Goal: Task Accomplishment & Management: Complete application form

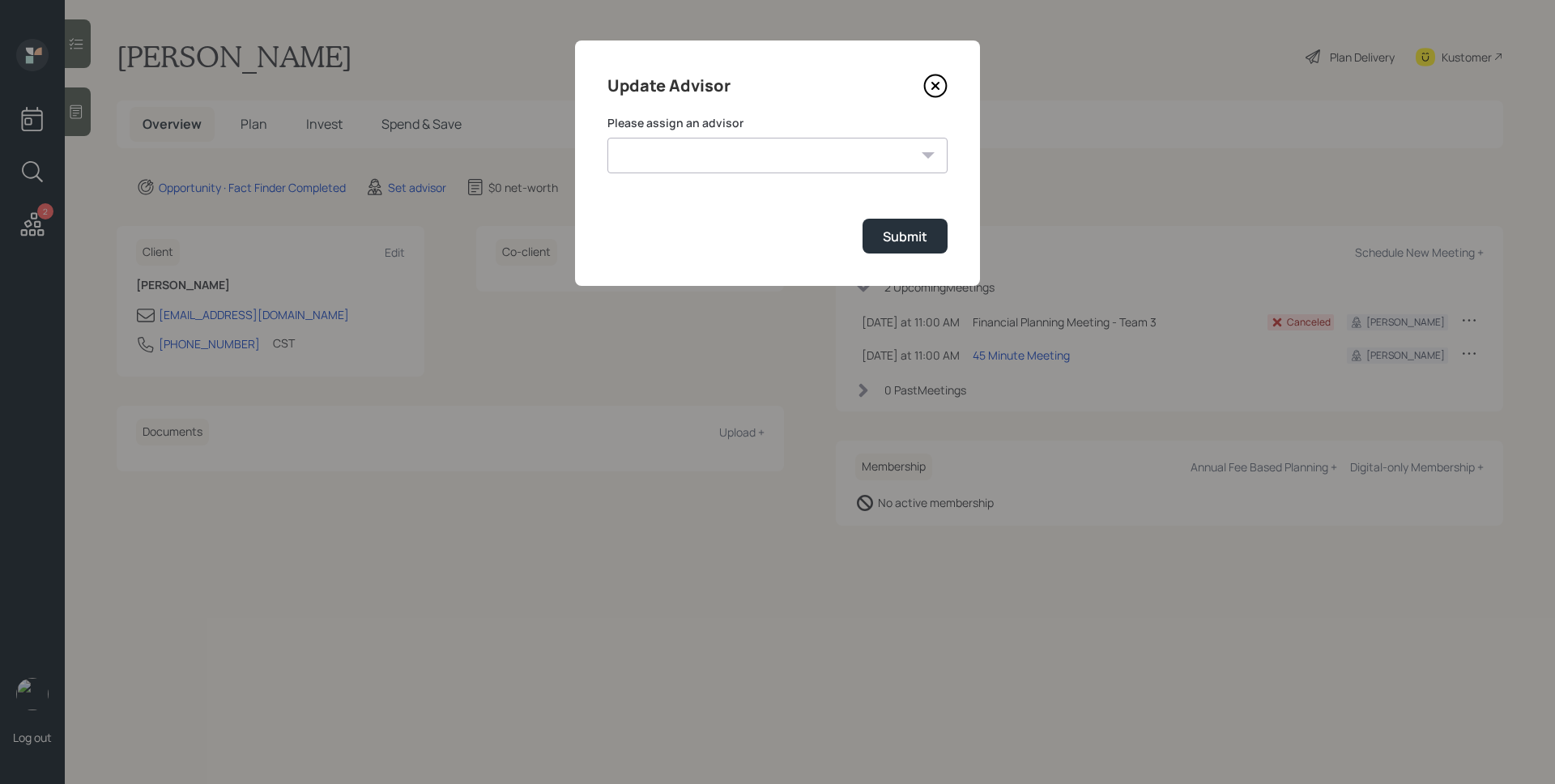
select select "d946c976-65aa-4529-ac9d-02c4f1114fc0"
click at [608, 138] on select "[PERSON_NAME] [PERSON_NAME] [PERSON_NAME] [PERSON_NAME] End [PERSON_NAME] [PERS…" at bounding box center [778, 156] width 340 height 36
click at [901, 234] on div "Submit" at bounding box center [904, 236] width 44 height 18
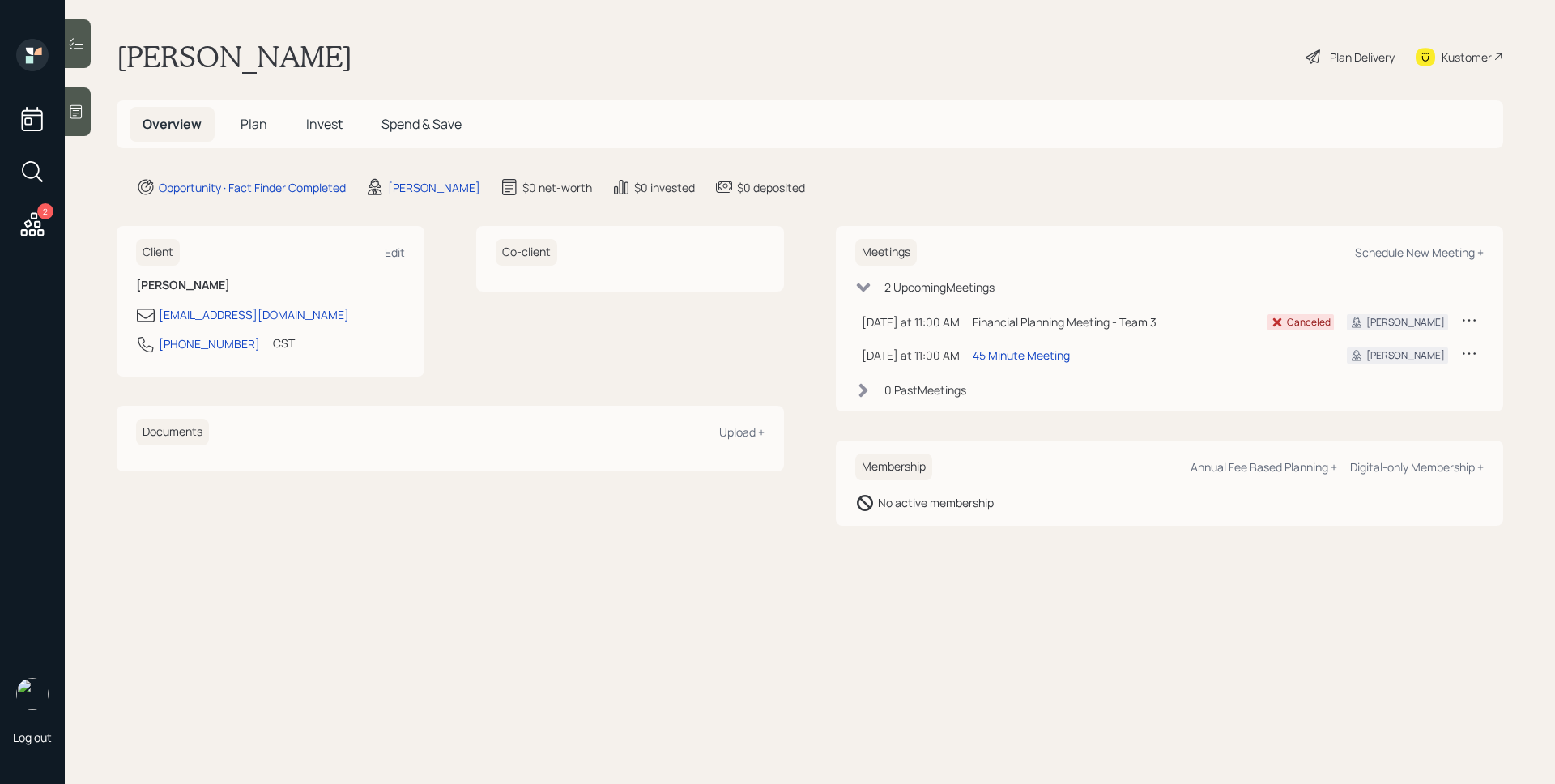
click at [67, 111] on div at bounding box center [77, 111] width 25 height 48
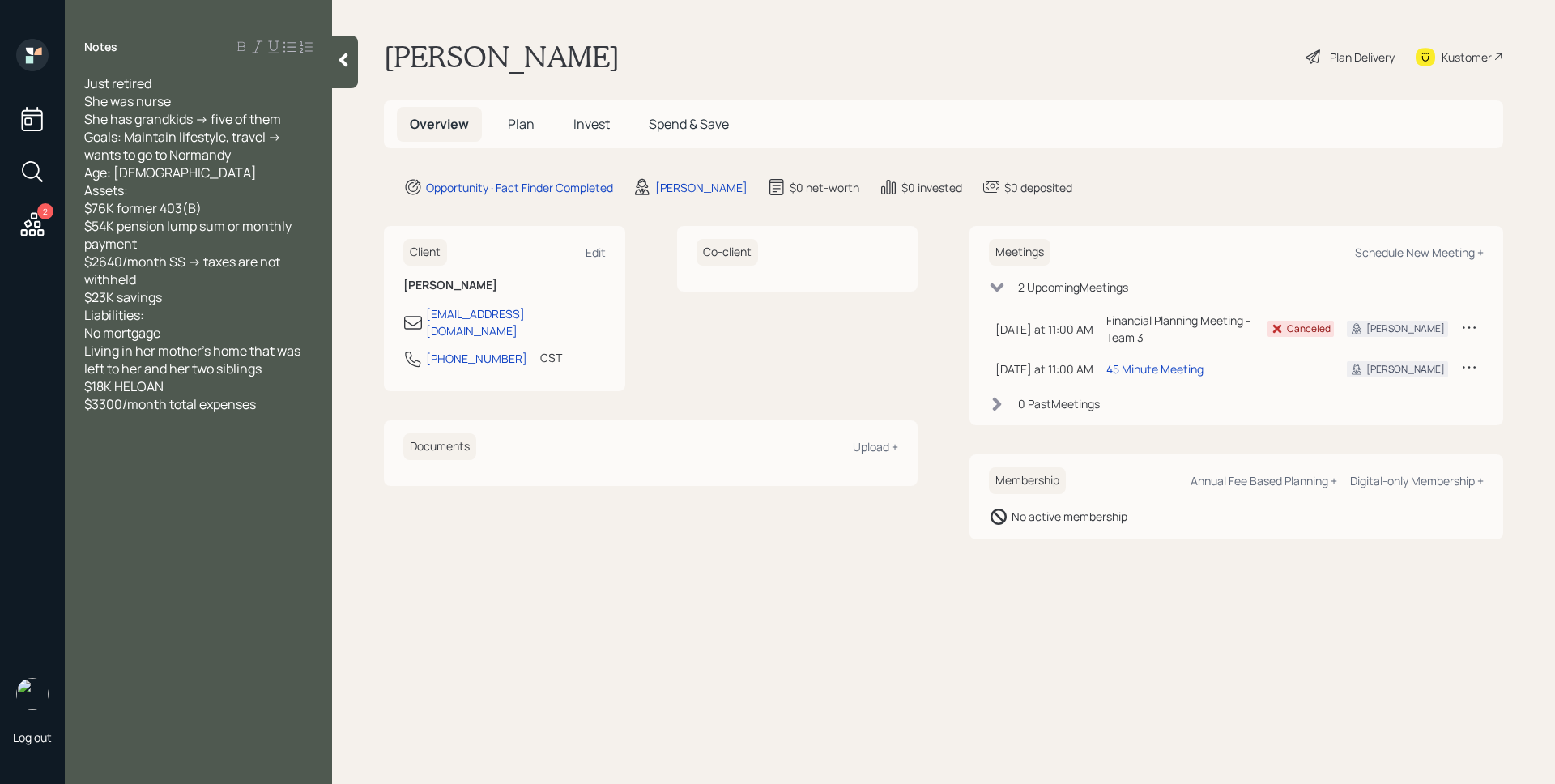
click at [528, 128] on span "Plan" at bounding box center [521, 124] width 26 height 18
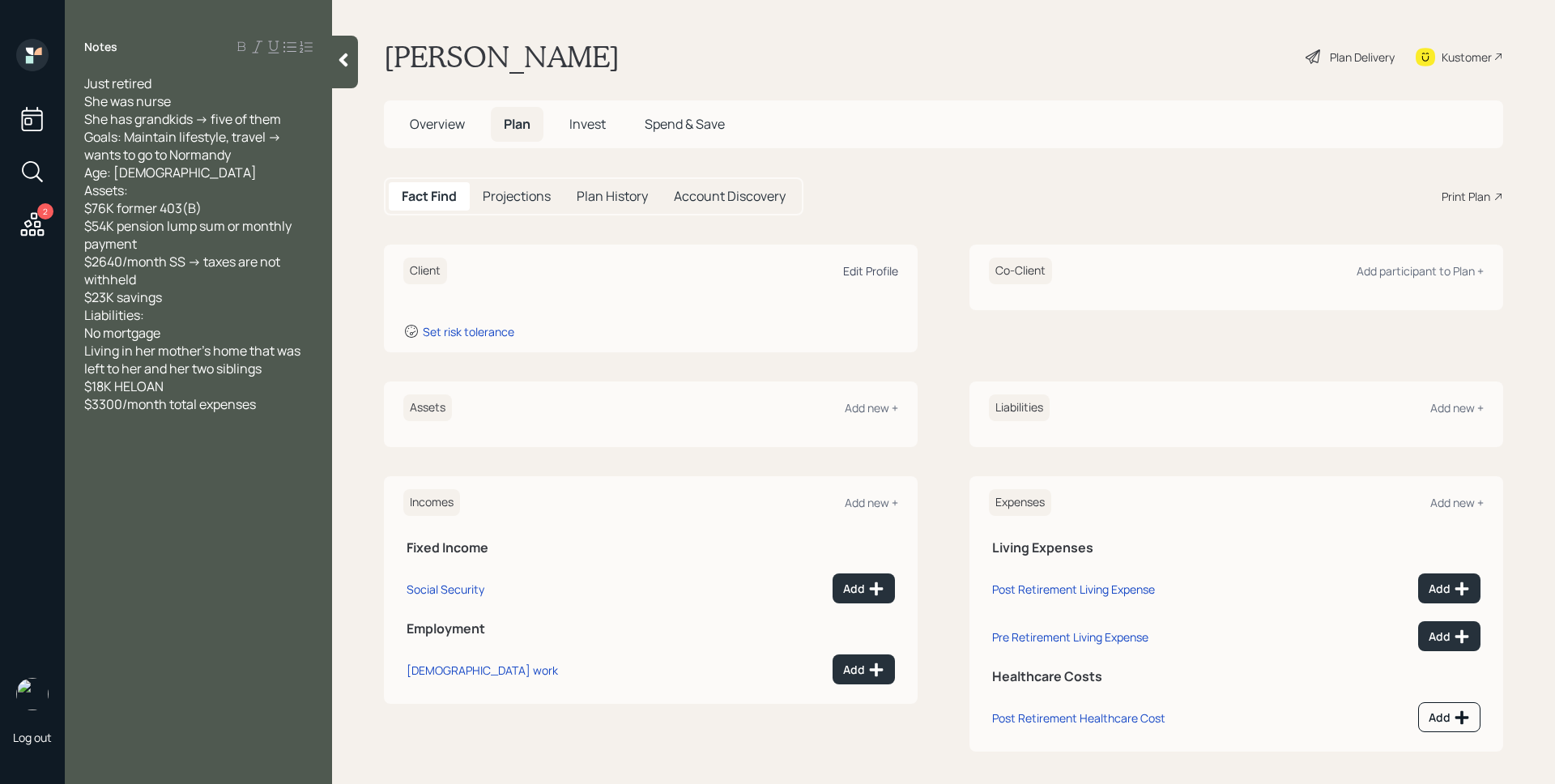
click at [855, 272] on div "Edit Profile" at bounding box center [870, 271] width 55 height 15
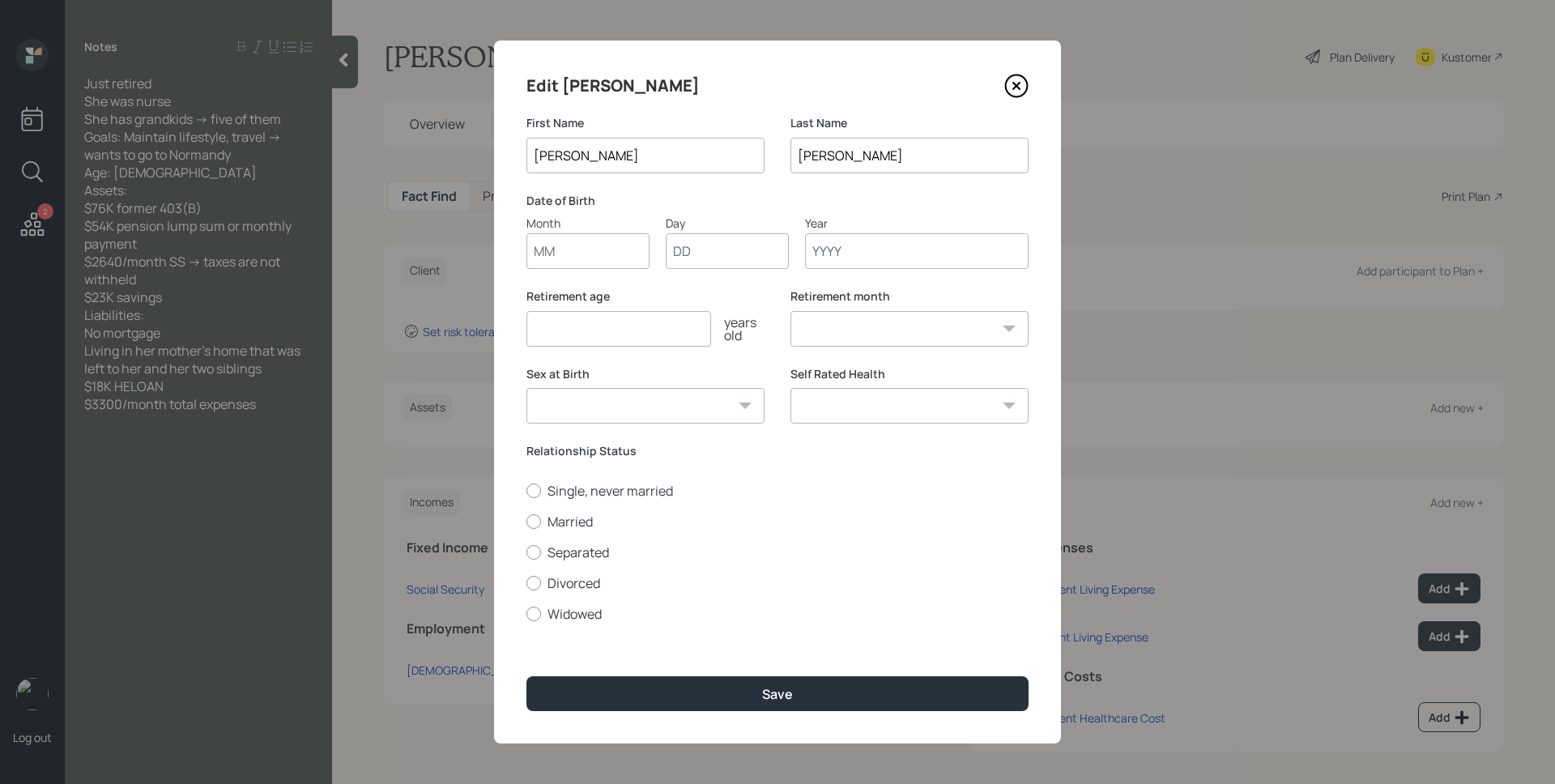
click at [627, 259] on input "Month" at bounding box center [588, 251] width 123 height 36
type input "01"
type input "1954"
select select "1"
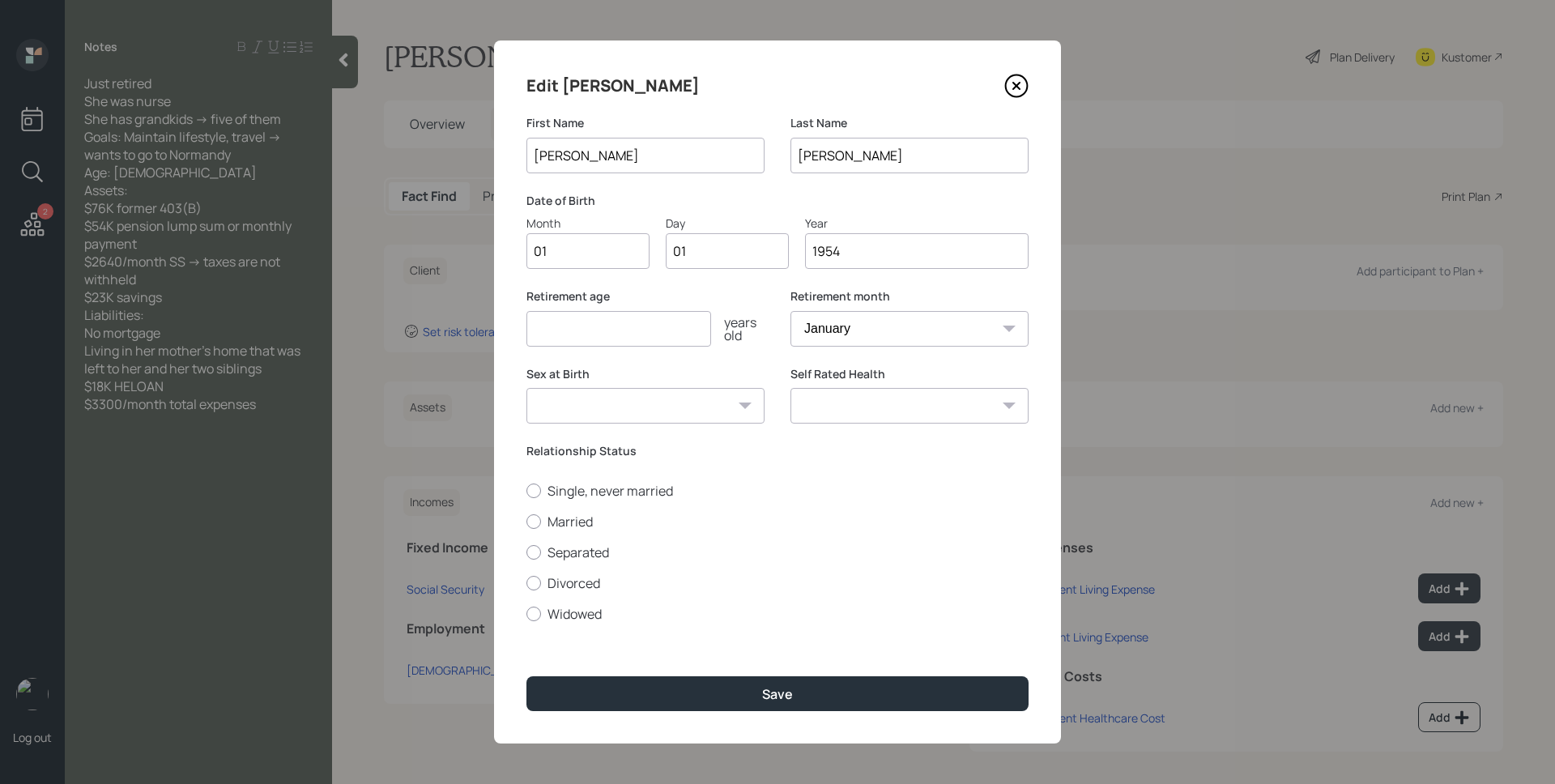
type input "1954"
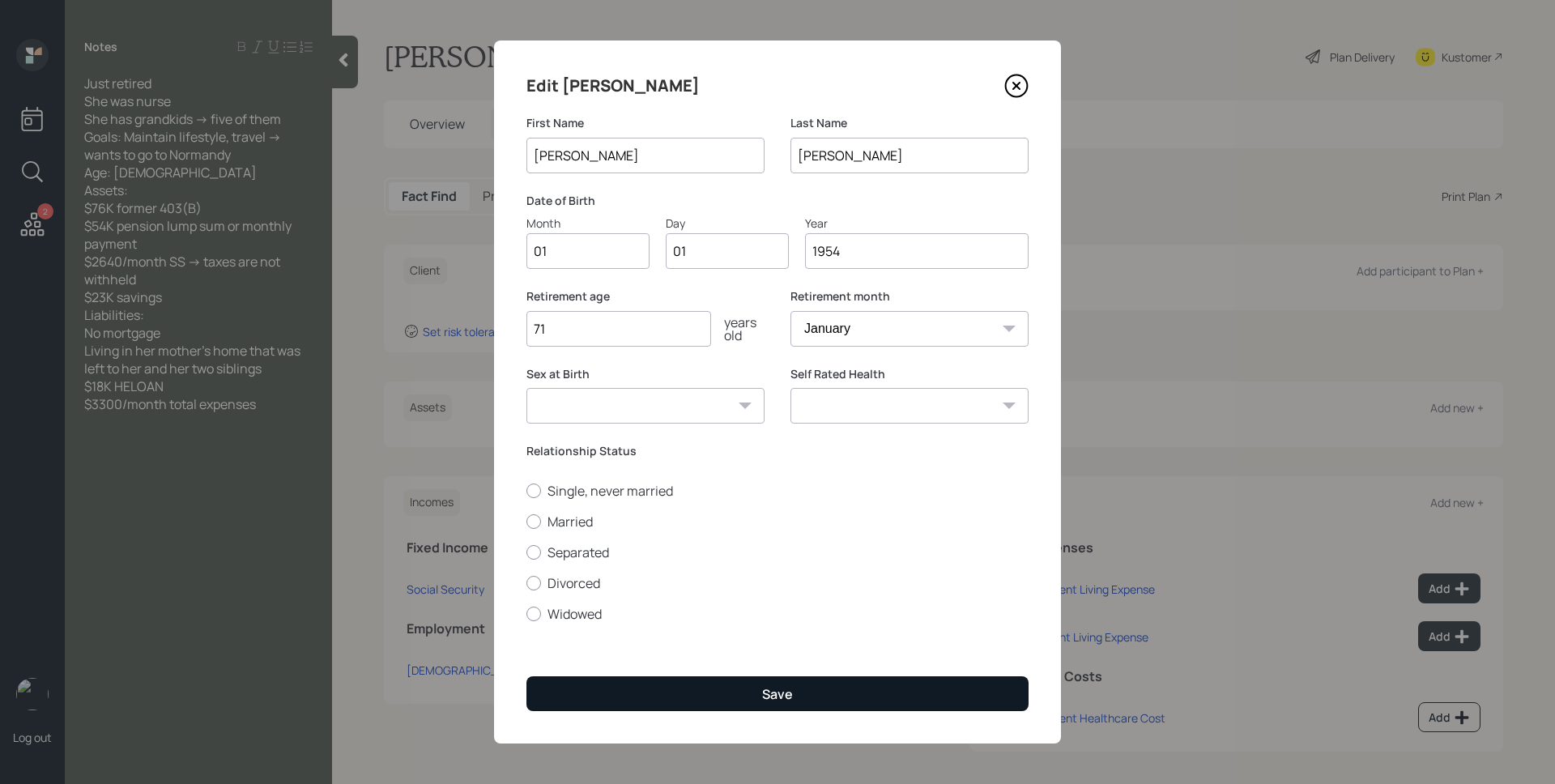
type input "71"
click at [788, 693] on div "Save" at bounding box center [778, 693] width 31 height 18
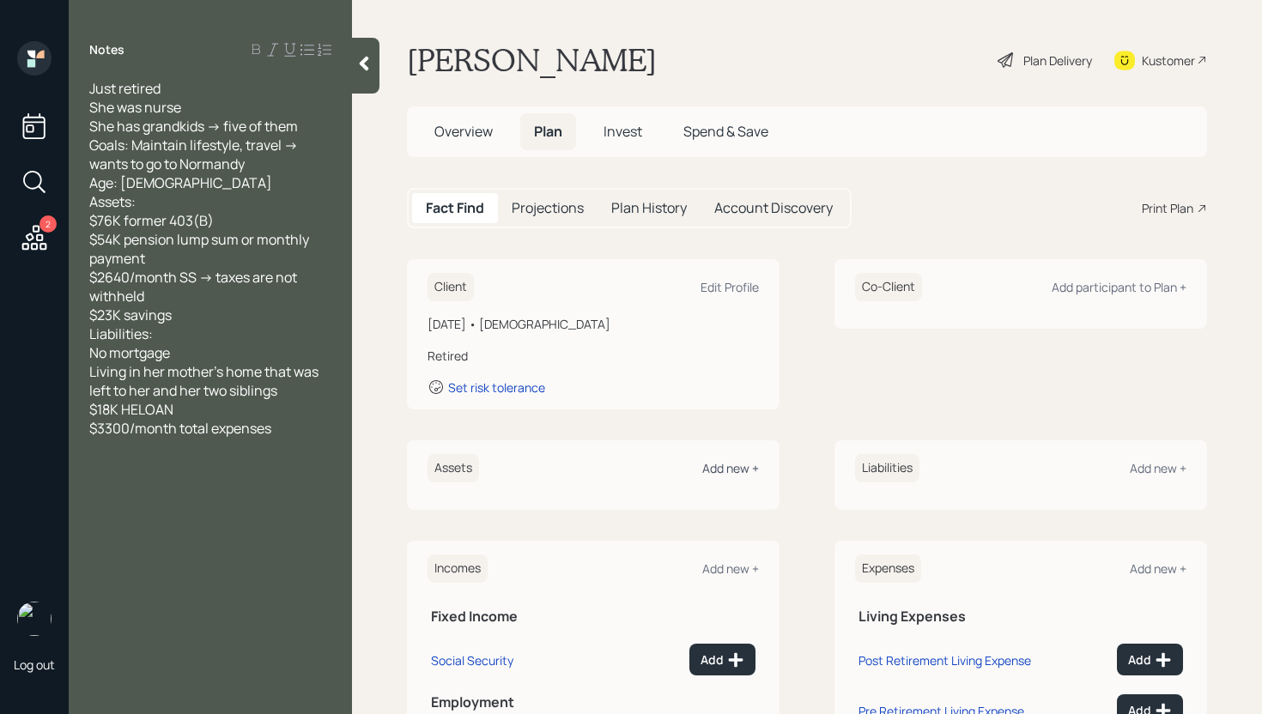
click at [719, 463] on div "Add new +" at bounding box center [730, 468] width 57 height 16
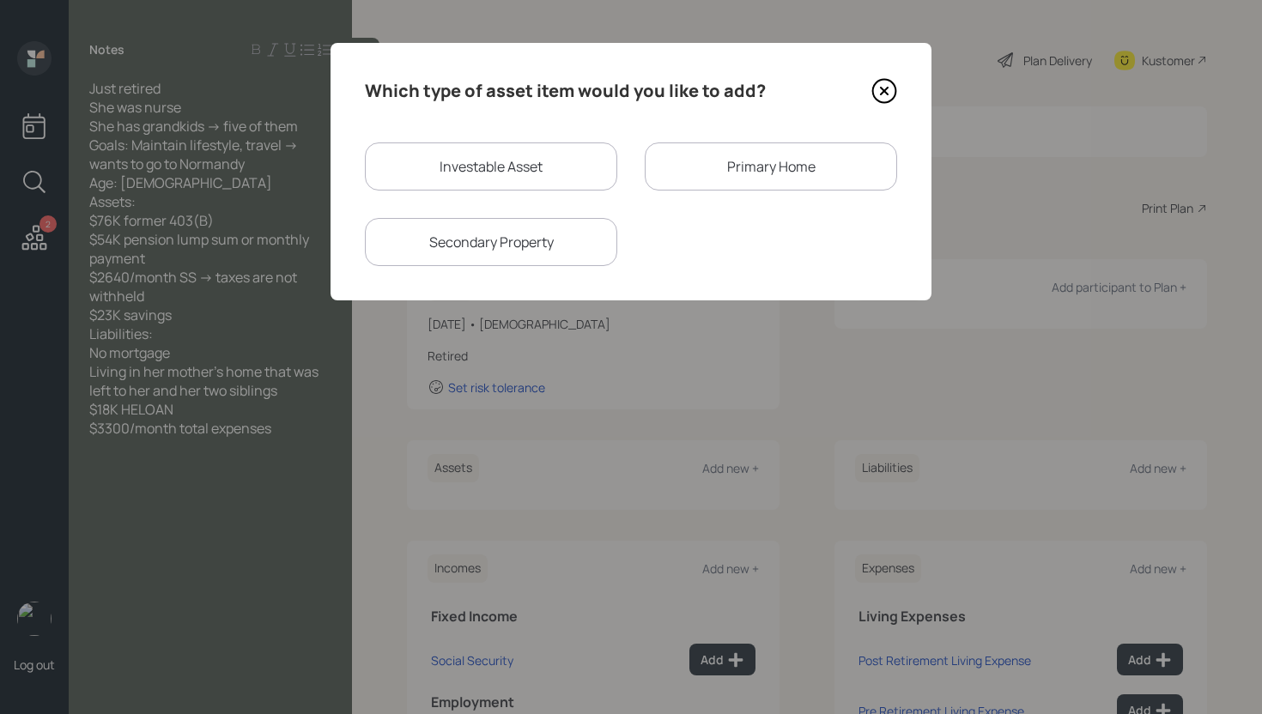
click at [475, 182] on div "Investable Asset" at bounding box center [491, 166] width 252 height 48
select select "taxable"
select select "balanced"
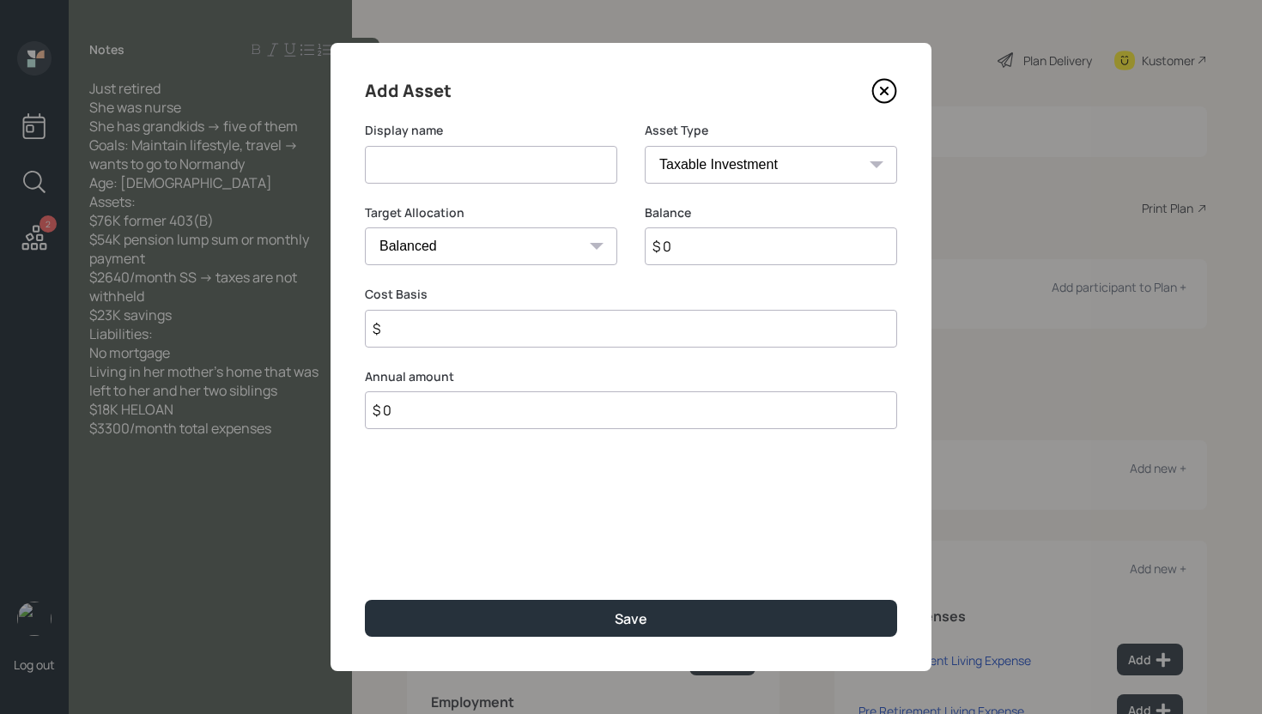
click at [453, 167] on input at bounding box center [491, 165] width 252 height 38
type input "Former 403(b)"
click at [677, 147] on select "SEP [PERSON_NAME] IRA 401(k) [PERSON_NAME] 401(k) 403(b) [PERSON_NAME] 403(b) 4…" at bounding box center [771, 165] width 252 height 38
select select "ira"
click at [645, 146] on select "SEP [PERSON_NAME] IRA 401(k) [PERSON_NAME] 401(k) 403(b) [PERSON_NAME] 403(b) 4…" at bounding box center [771, 165] width 252 height 38
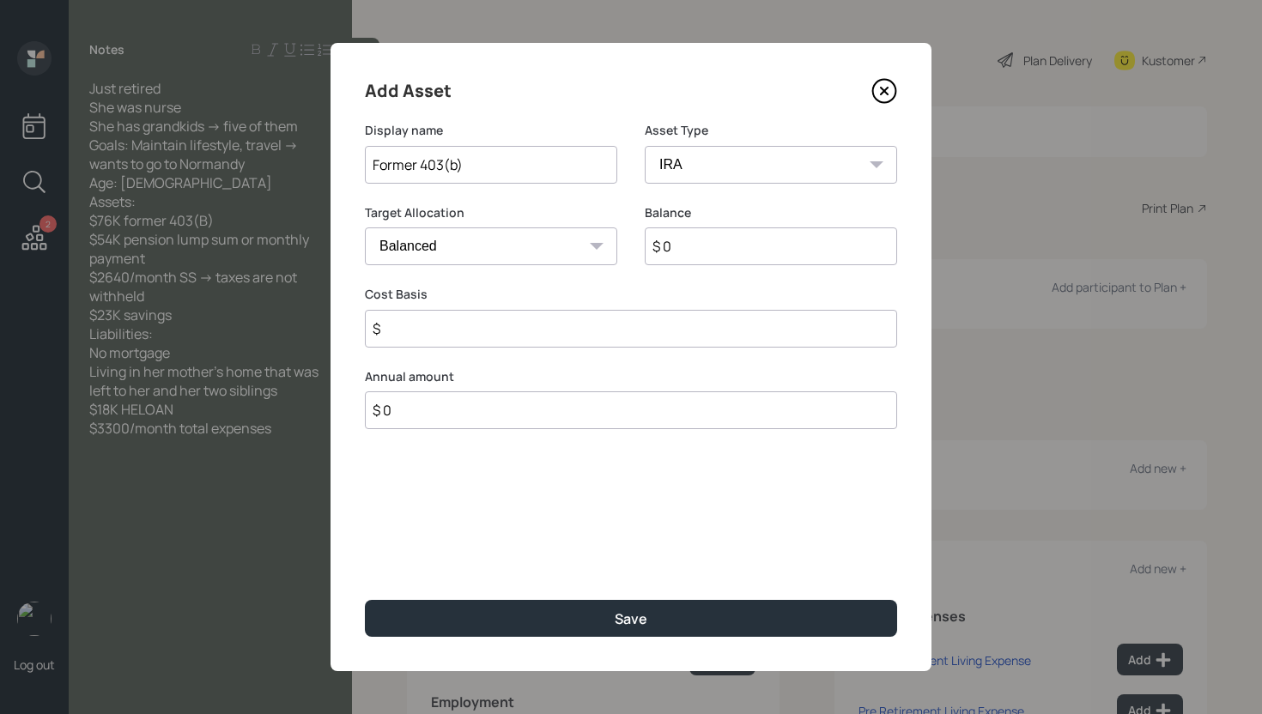
type input "$"
click at [715, 229] on input "$ 0" at bounding box center [771, 246] width 252 height 38
type input "$ 76,000"
type input "$ 0"
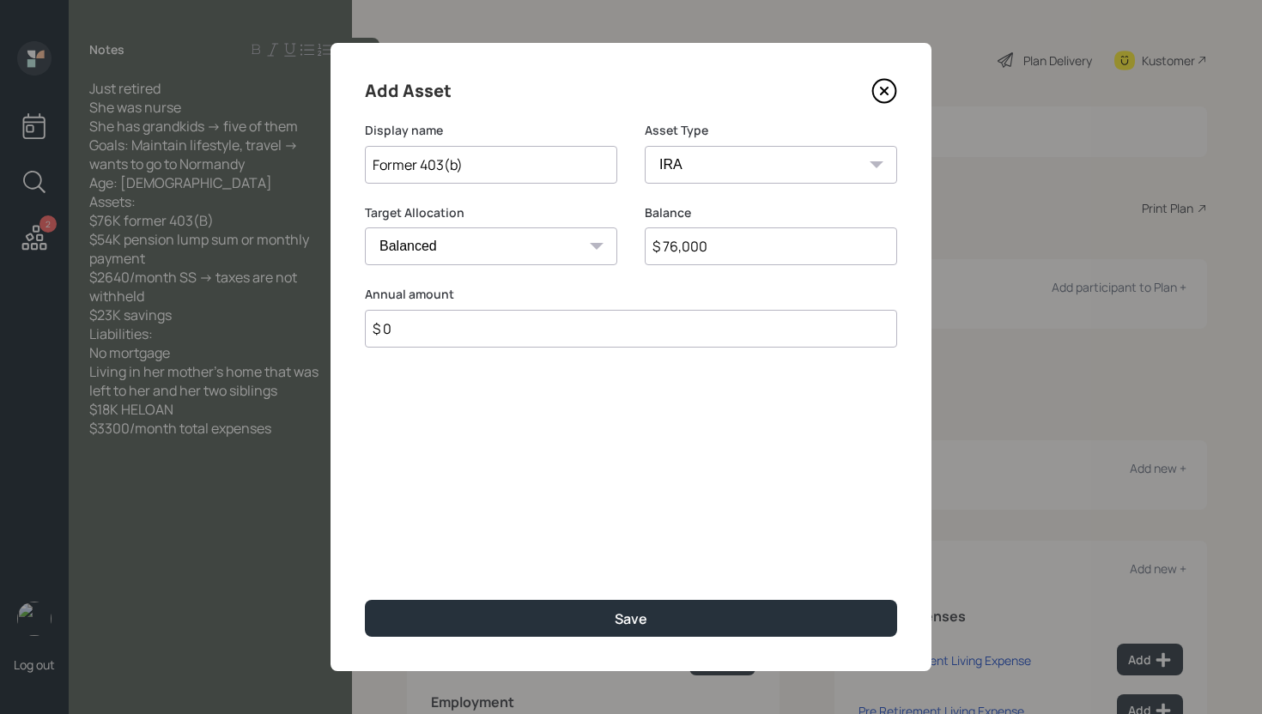
click at [365, 600] on button "Save" at bounding box center [631, 618] width 532 height 37
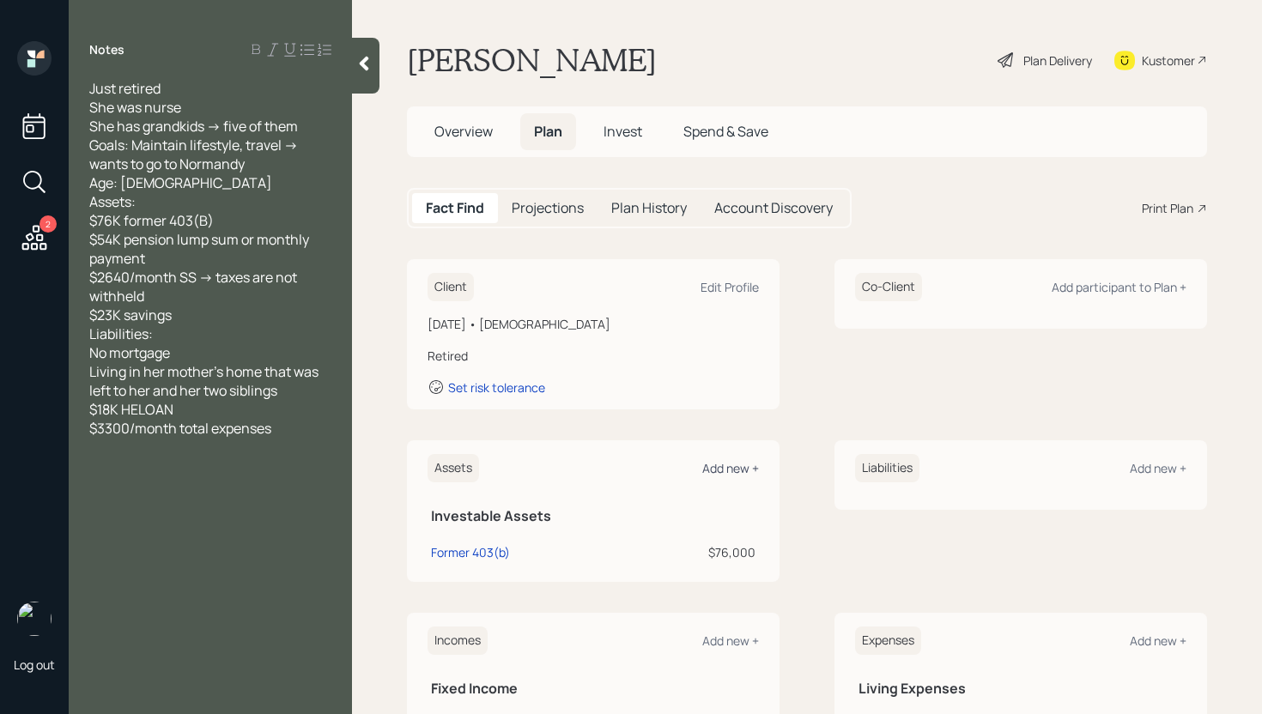
click at [745, 462] on div "Add new +" at bounding box center [730, 468] width 57 height 16
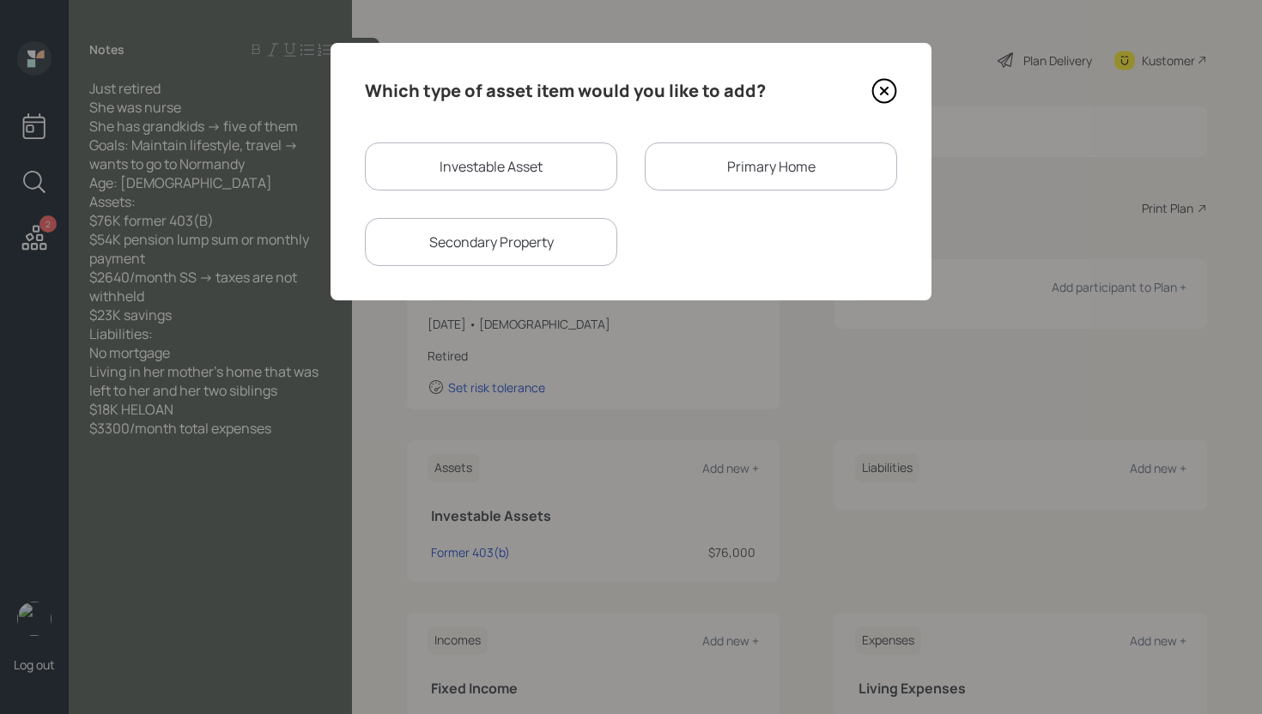
click at [451, 176] on div "Investable Asset" at bounding box center [491, 166] width 252 height 48
select select "taxable"
select select "balanced"
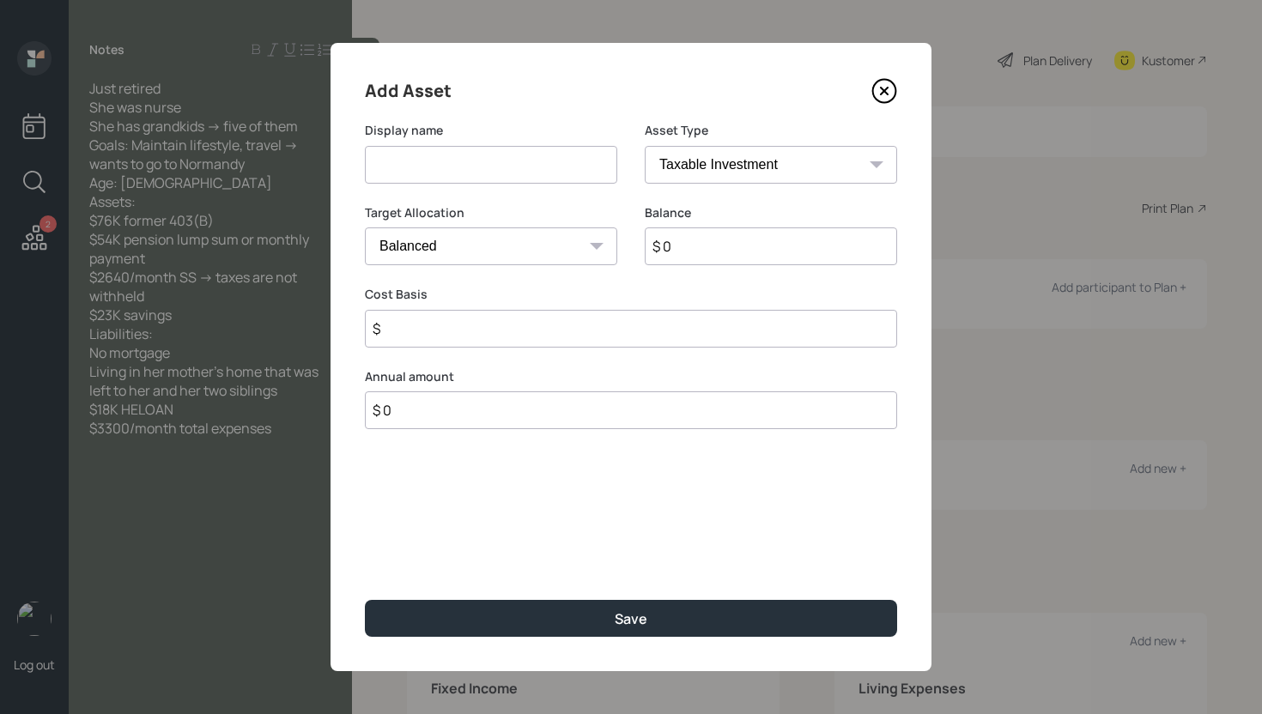
click at [431, 175] on input at bounding box center [491, 165] width 252 height 38
type input "Pension Lump Sum"
click at [730, 158] on select "SEP [PERSON_NAME] IRA 401(k) [PERSON_NAME] 401(k) 403(b) [PERSON_NAME] 403(b) 4…" at bounding box center [771, 165] width 252 height 38
select select "ira"
click at [645, 146] on select "SEP [PERSON_NAME] IRA 401(k) [PERSON_NAME] 401(k) 403(b) [PERSON_NAME] 403(b) 4…" at bounding box center [771, 165] width 252 height 38
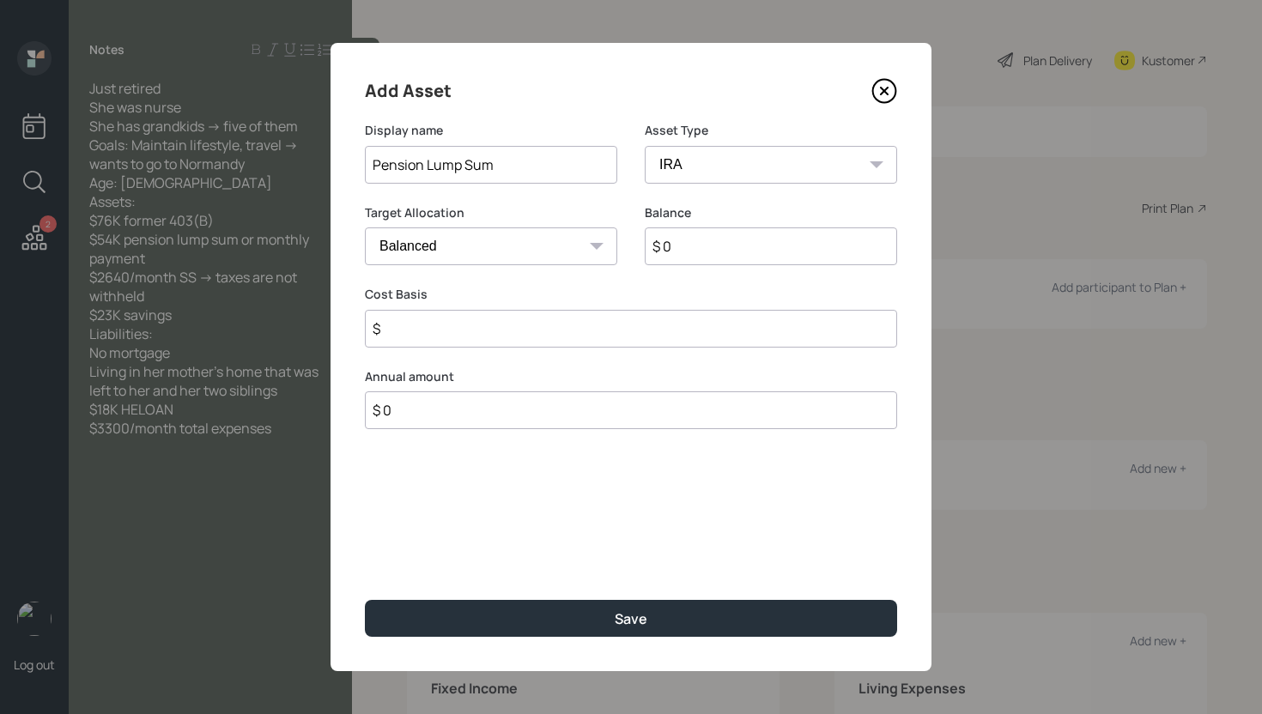
type input "$"
click at [729, 239] on input "$ 0" at bounding box center [771, 246] width 252 height 38
type input "$ 54,000"
type input "$ 0"
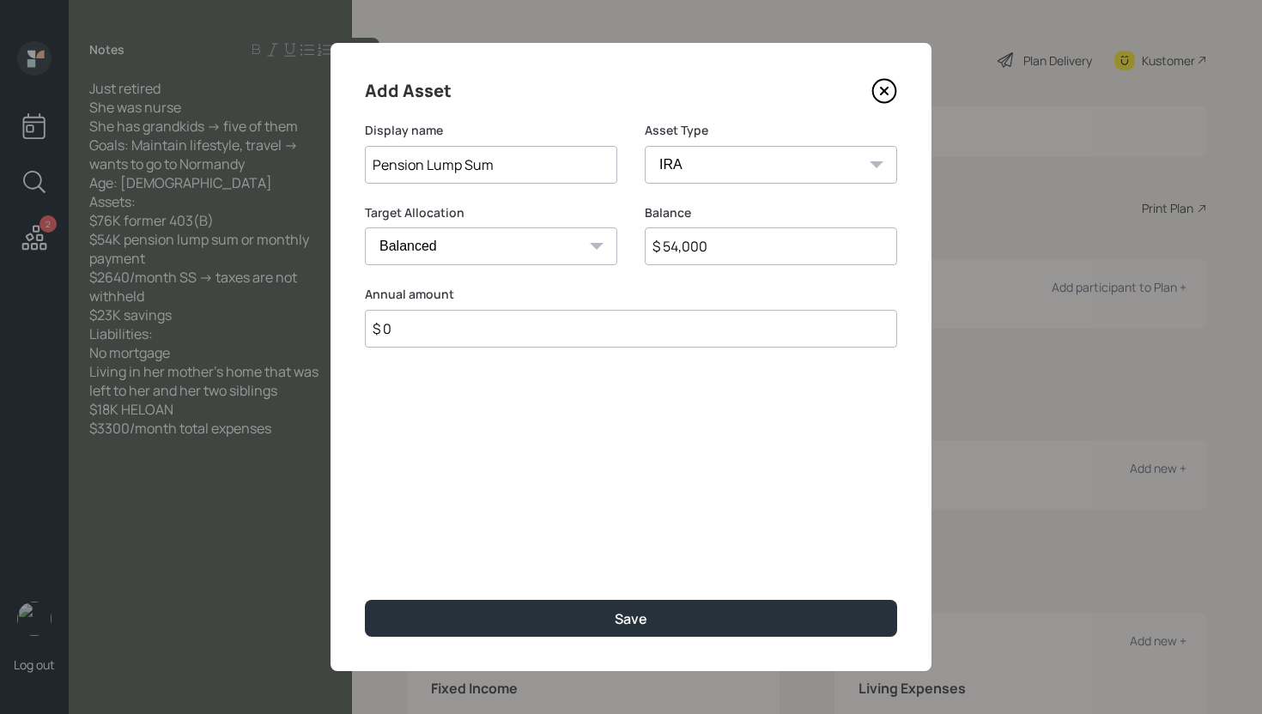
click at [365, 600] on button "Save" at bounding box center [631, 618] width 532 height 37
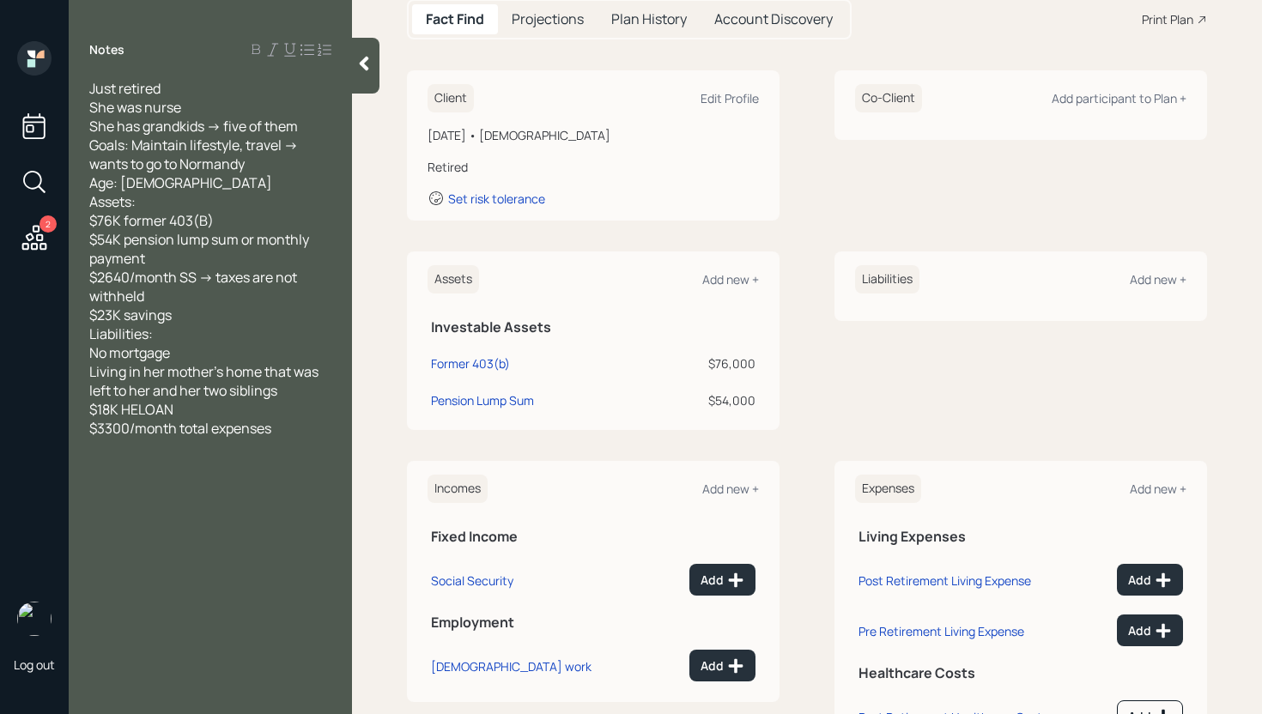
scroll to position [216, 0]
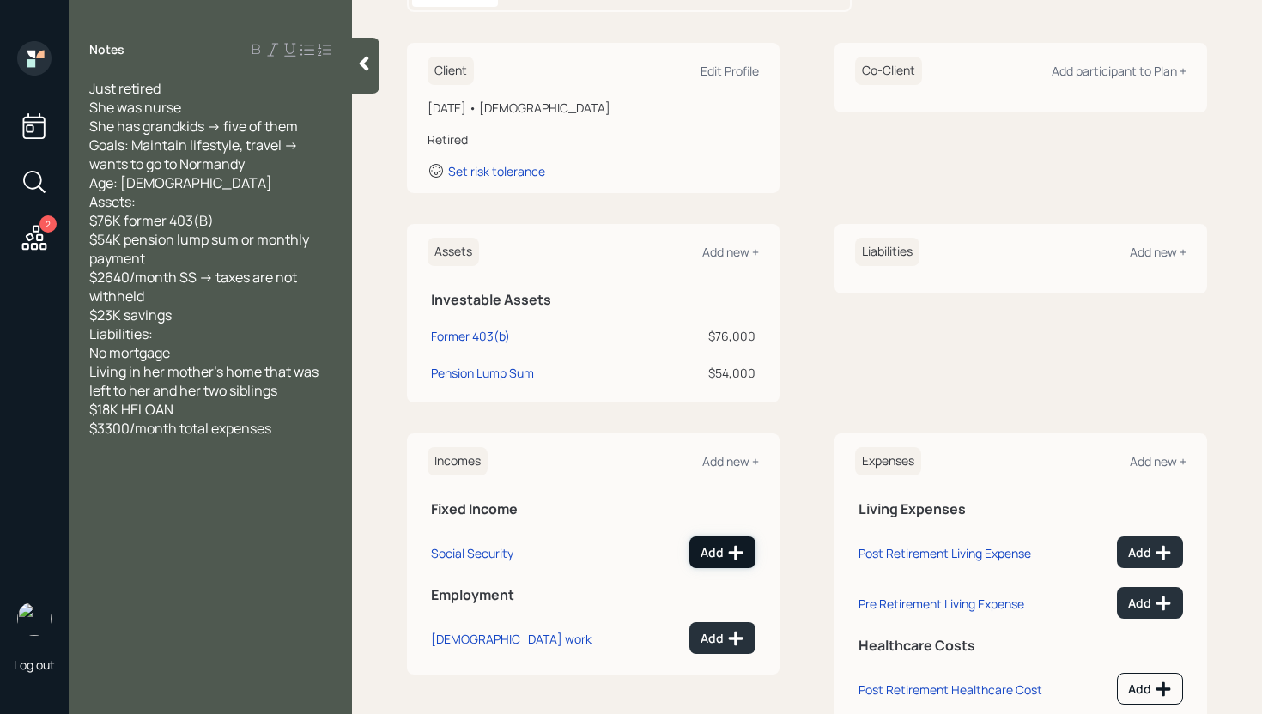
click at [716, 548] on div "Add" at bounding box center [722, 552] width 44 height 17
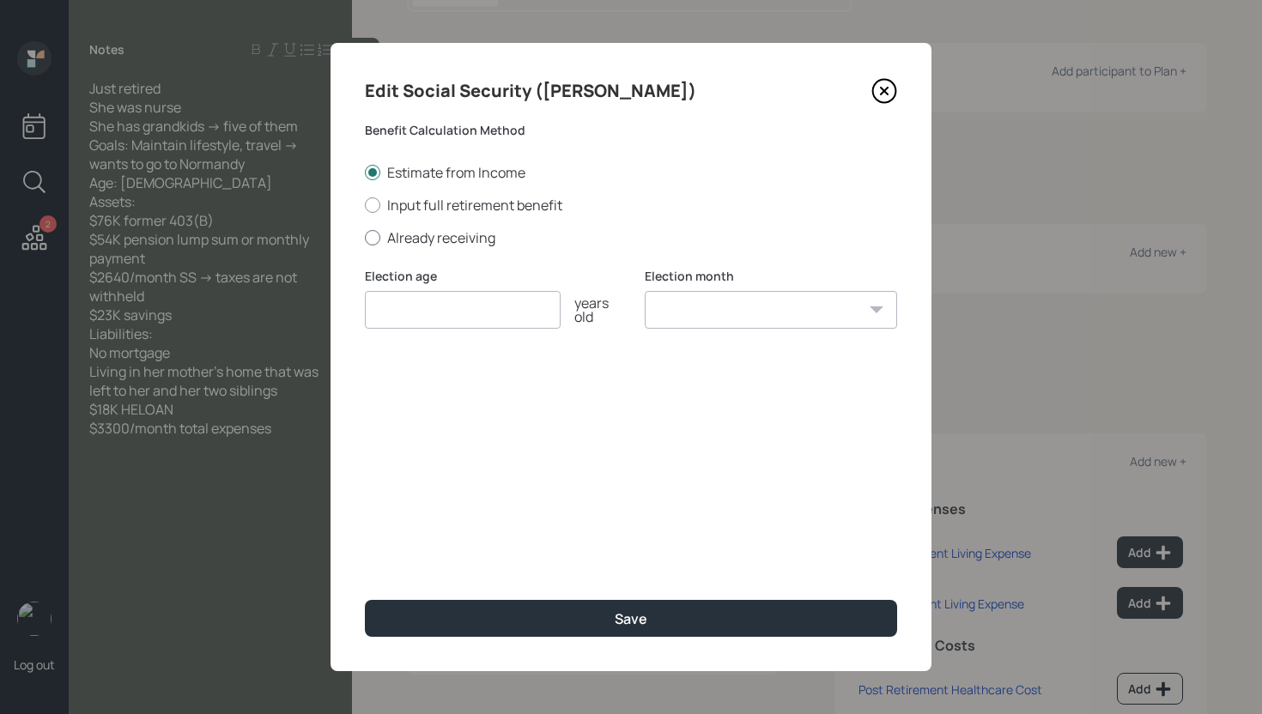
click at [463, 238] on label "Already receiving" at bounding box center [631, 237] width 532 height 19
click at [365, 238] on input "Already receiving" at bounding box center [364, 237] width 1 height 1
radio input "true"
click at [457, 301] on input "number" at bounding box center [463, 310] width 196 height 38
type input "67"
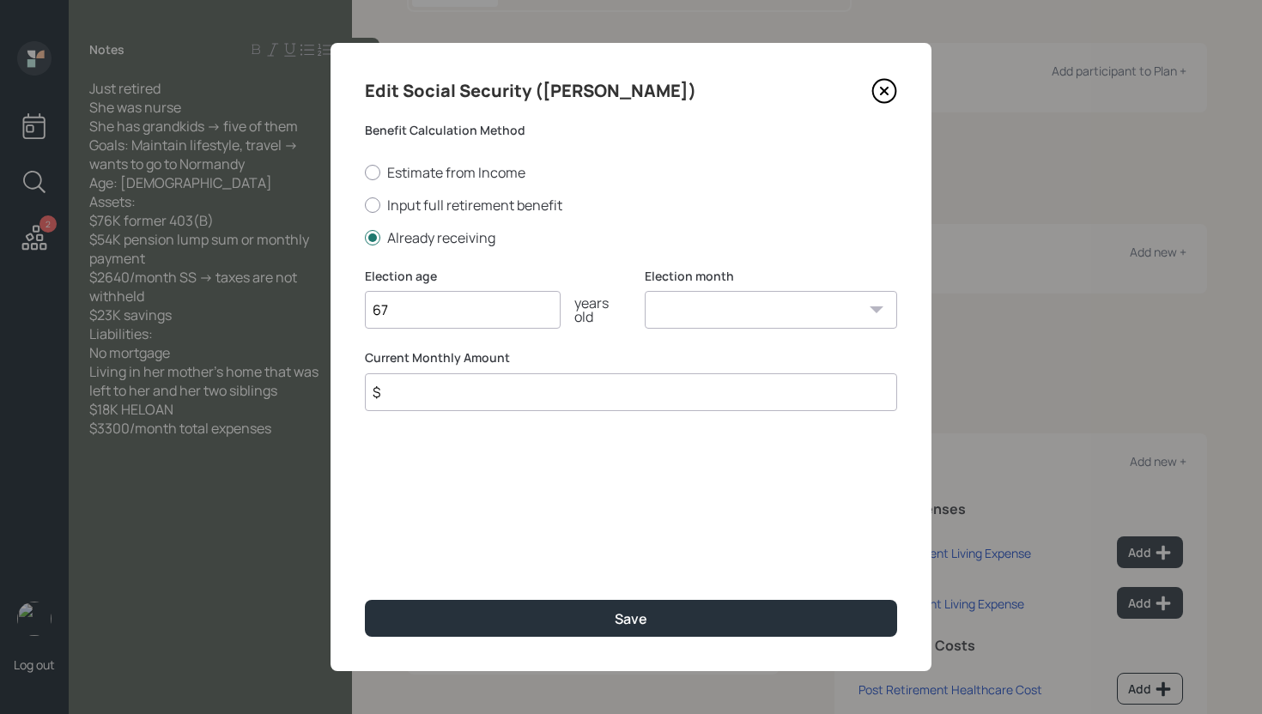
select select "1"
click at [645, 291] on select "January February March April May June July August September October November De…" at bounding box center [771, 310] width 252 height 38
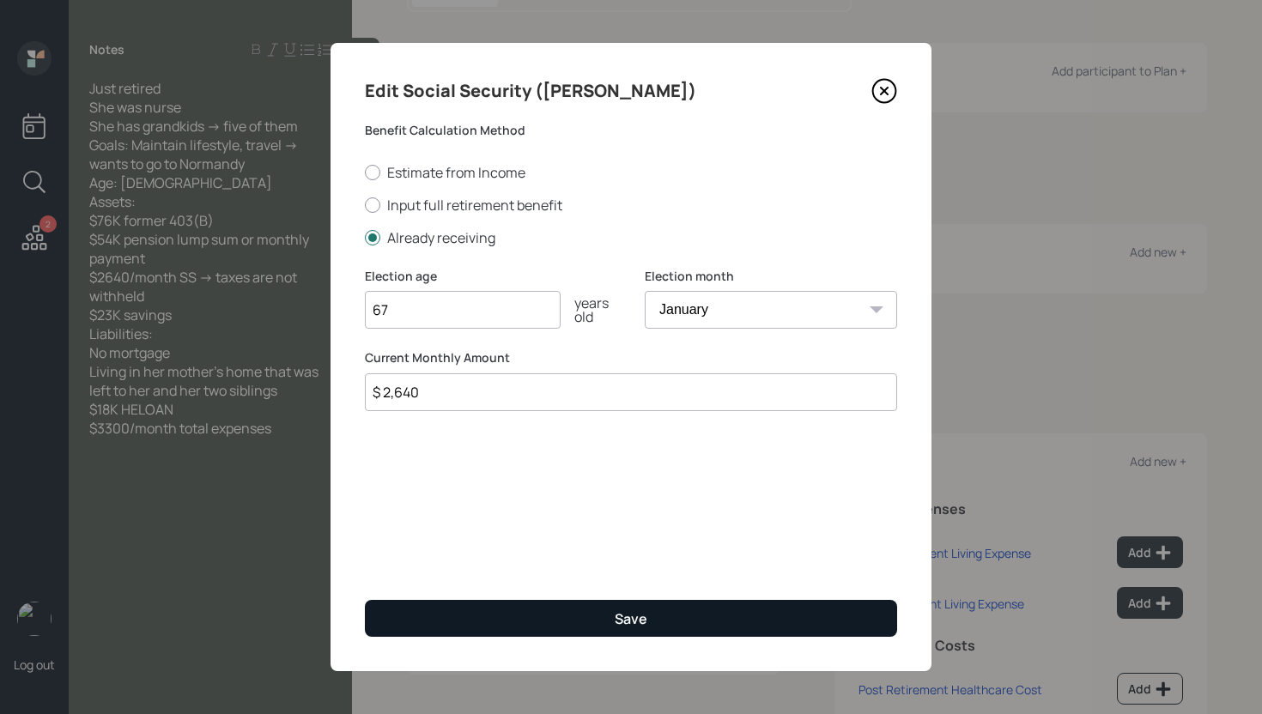
type input "$ 2,640"
click at [601, 606] on button "Save" at bounding box center [631, 618] width 532 height 37
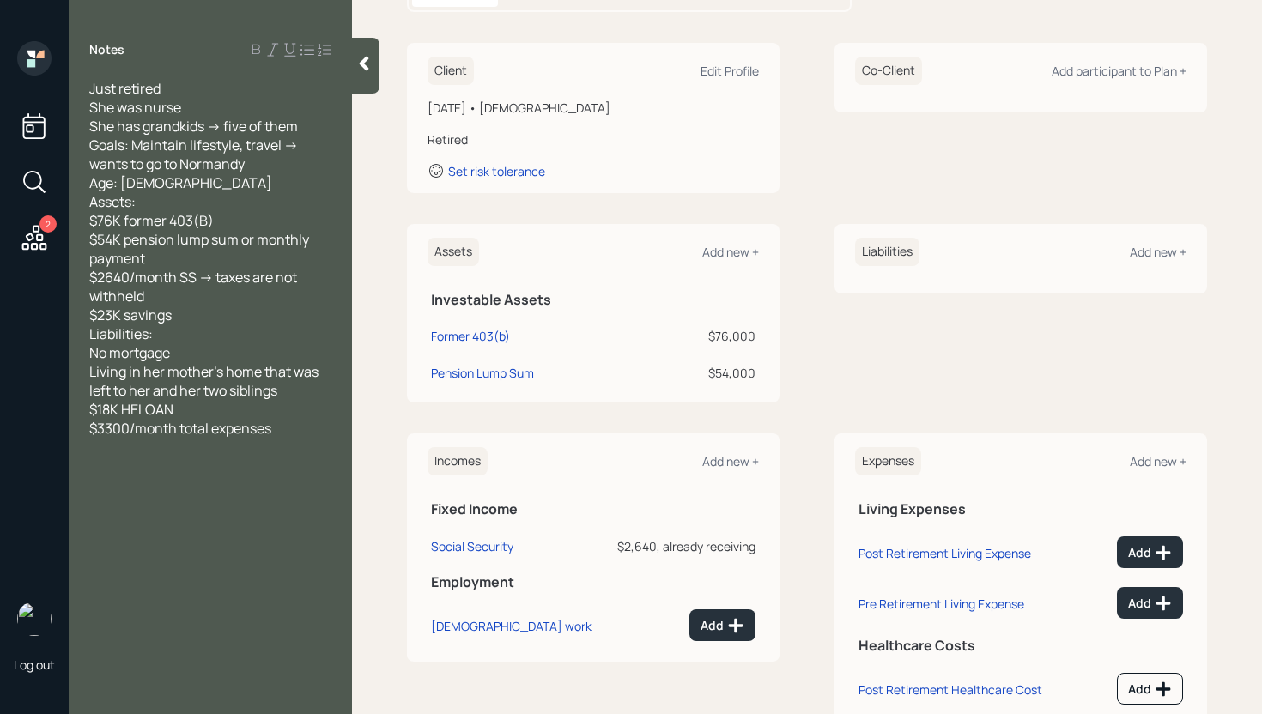
click at [716, 271] on div "Assets Add new + Investable Assets Former 403(b) $76,000 Pension Lump Sum $54,0…" at bounding box center [593, 313] width 372 height 179
click at [719, 259] on div "Add new +" at bounding box center [730, 252] width 57 height 16
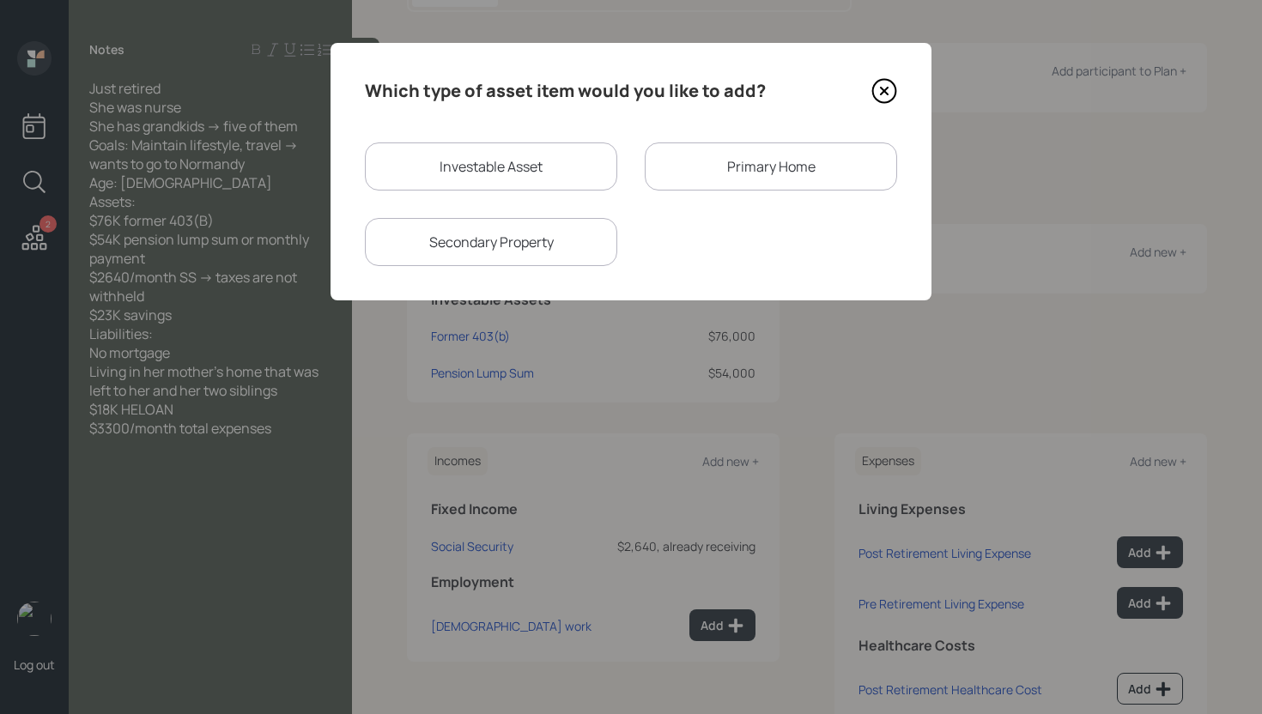
click at [562, 191] on div "Investable Asset Primary Home Secondary Property" at bounding box center [631, 204] width 532 height 124
click at [539, 173] on div "Investable Asset" at bounding box center [491, 166] width 252 height 48
select select "taxable"
select select "balanced"
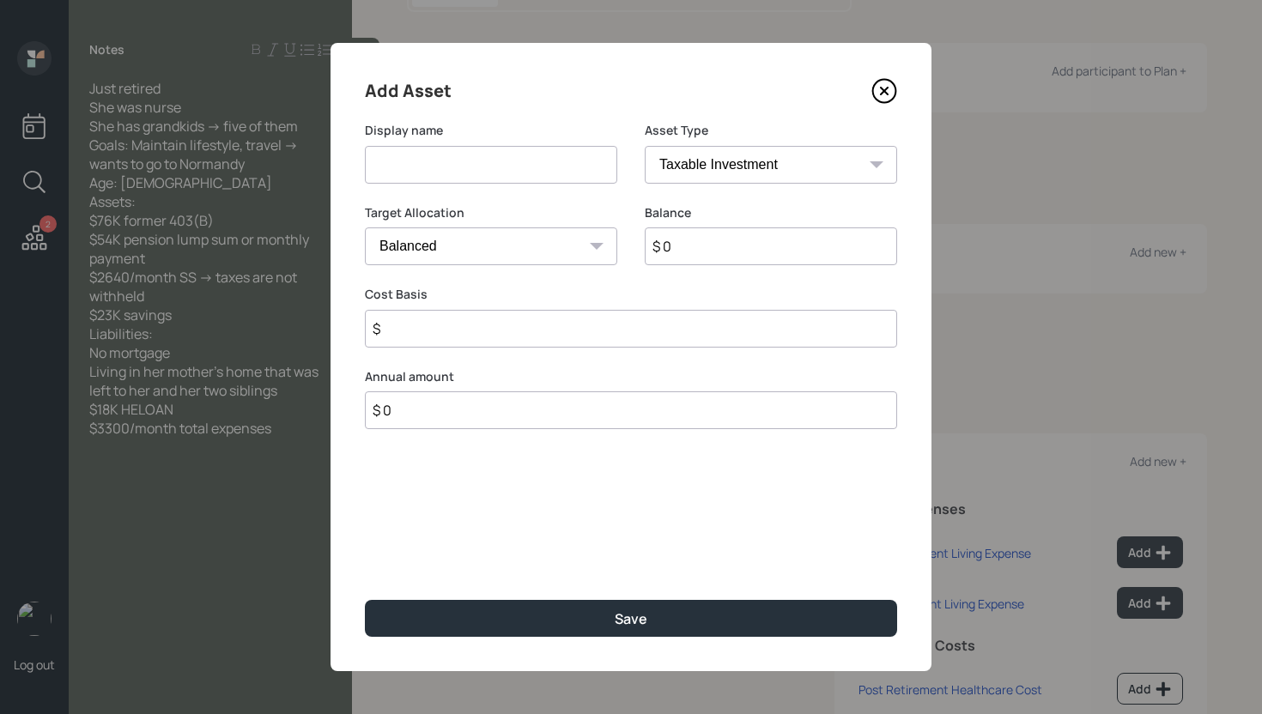
click at [497, 171] on input at bounding box center [491, 165] width 252 height 38
type input "Savings"
click at [816, 167] on select "SEP [PERSON_NAME] IRA 401(k) [PERSON_NAME] 401(k) 403(b) [PERSON_NAME] 403(b) 4…" at bounding box center [771, 165] width 252 height 38
select select "emergency_fund"
click at [645, 146] on select "SEP [PERSON_NAME] IRA 401(k) [PERSON_NAME] 401(k) 403(b) [PERSON_NAME] 403(b) 4…" at bounding box center [771, 165] width 252 height 38
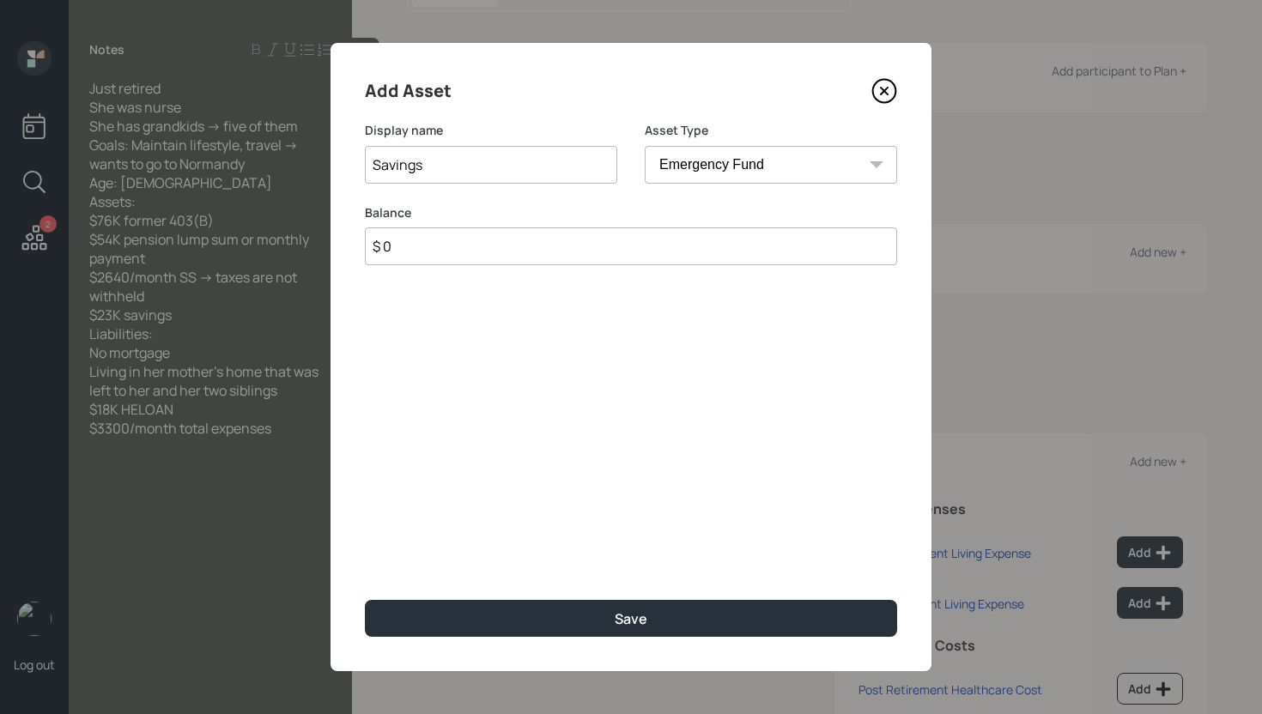
click at [745, 233] on input "$ 0" at bounding box center [631, 246] width 532 height 38
click at [744, 238] on input "$ 0" at bounding box center [631, 246] width 532 height 38
type input "$ 23,000"
click at [365, 600] on button "Save" at bounding box center [631, 618] width 532 height 37
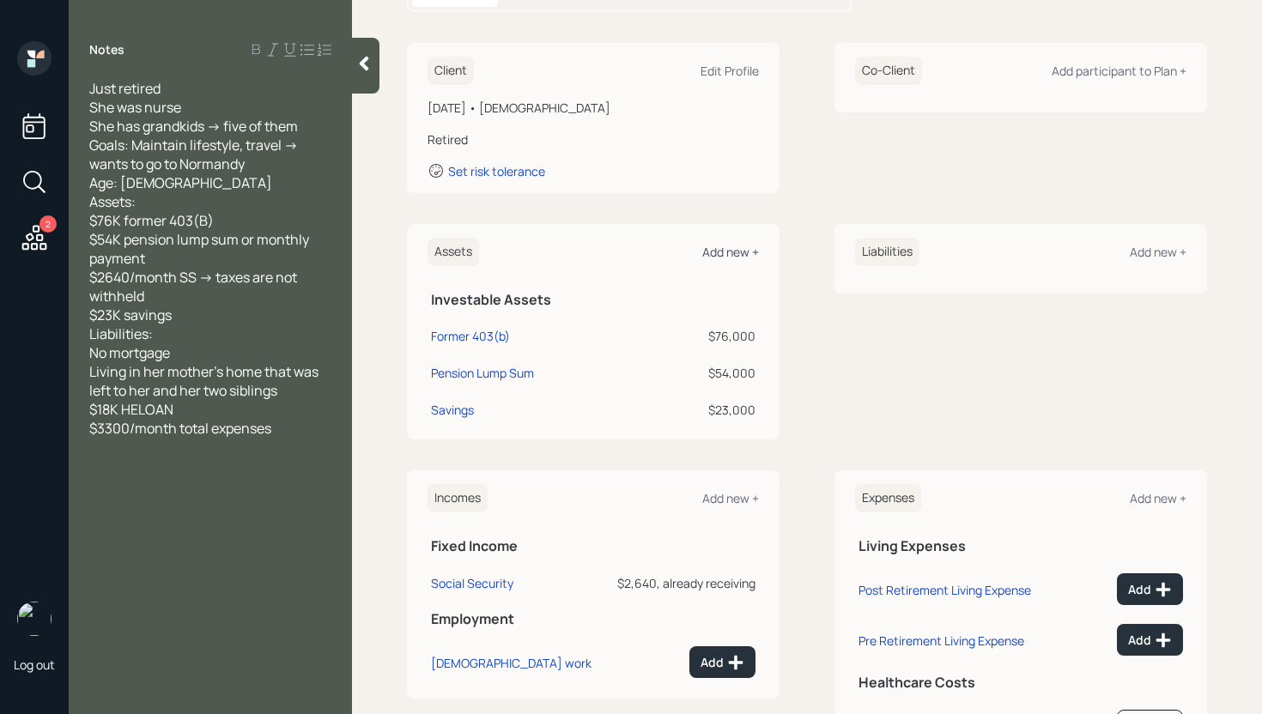
click at [731, 251] on div "Add new +" at bounding box center [730, 252] width 57 height 16
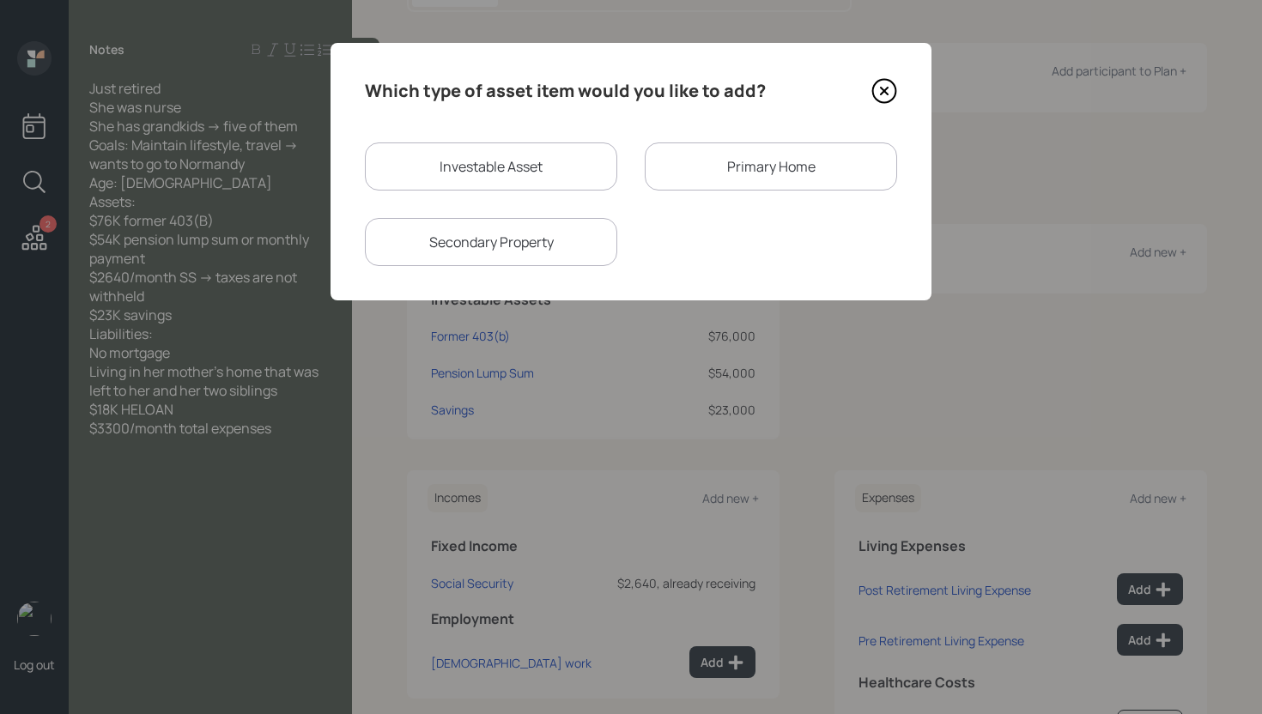
click at [713, 188] on div "Primary Home" at bounding box center [771, 166] width 252 height 48
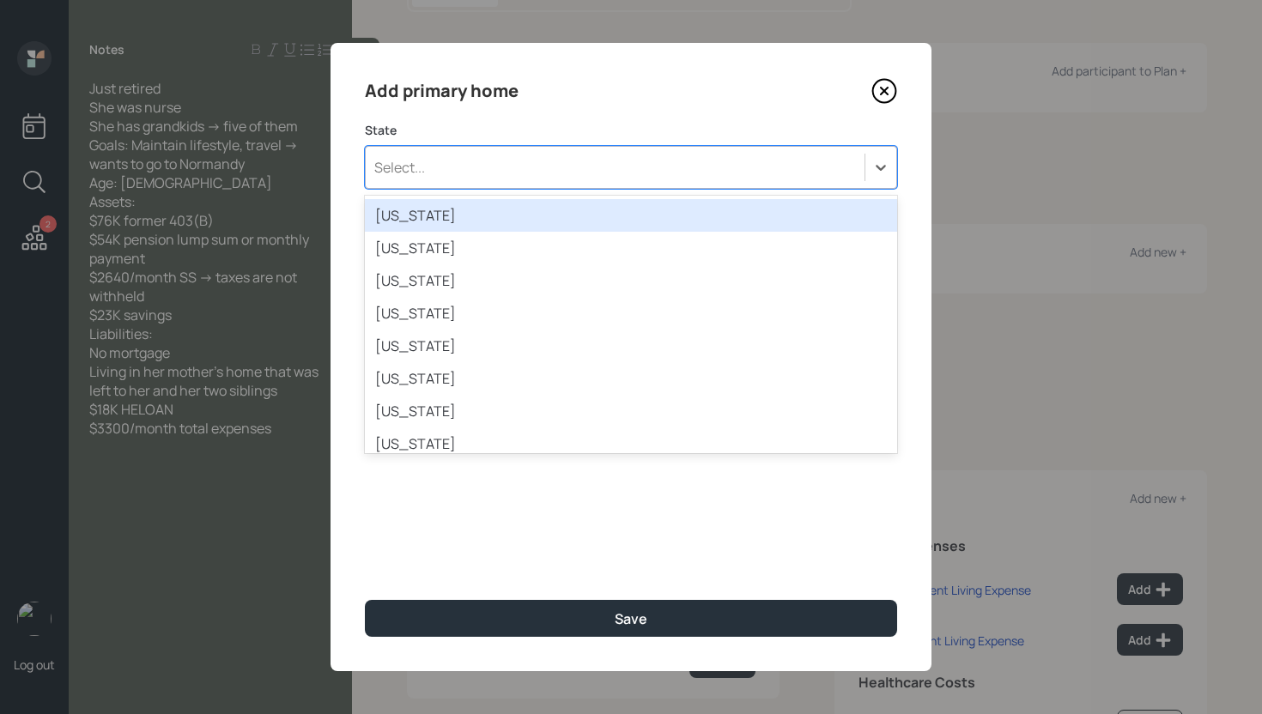
click at [530, 155] on div "Select..." at bounding box center [615, 167] width 499 height 29
type input "miss"
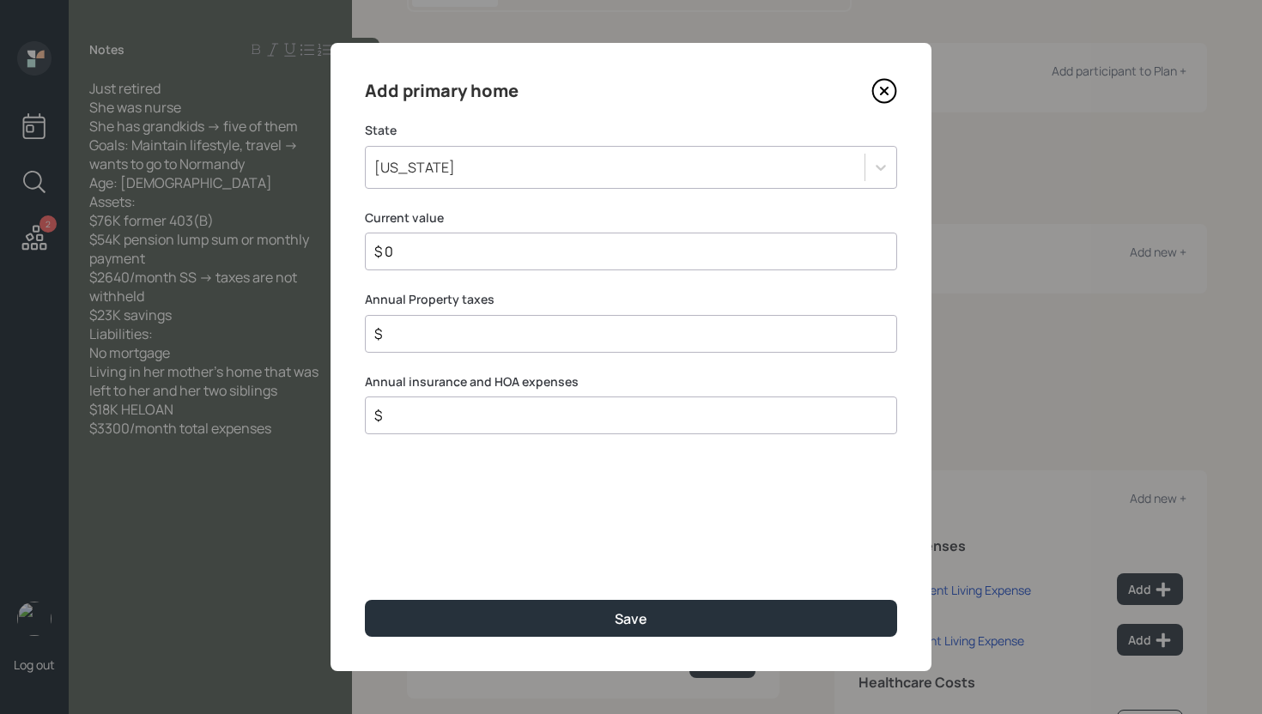
type input "$ 0"
click at [365, 600] on button "Save" at bounding box center [631, 618] width 532 height 37
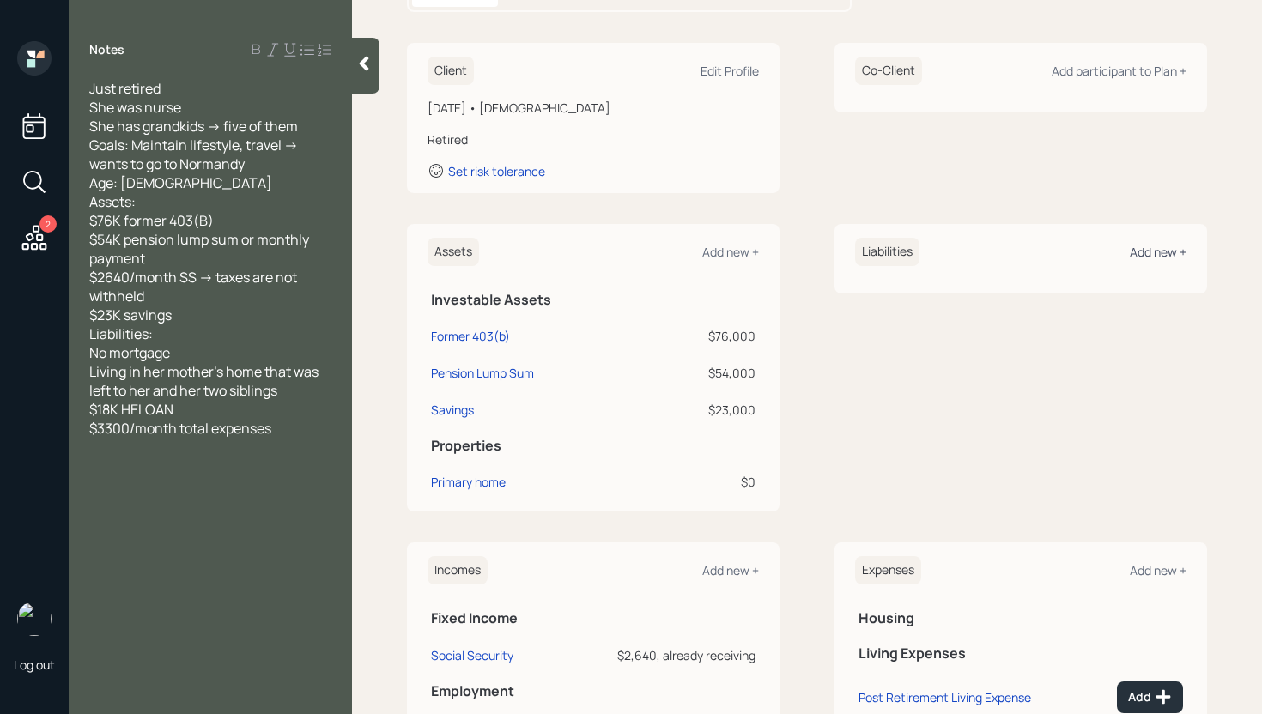
click at [1148, 246] on div "Add new +" at bounding box center [1157, 252] width 57 height 16
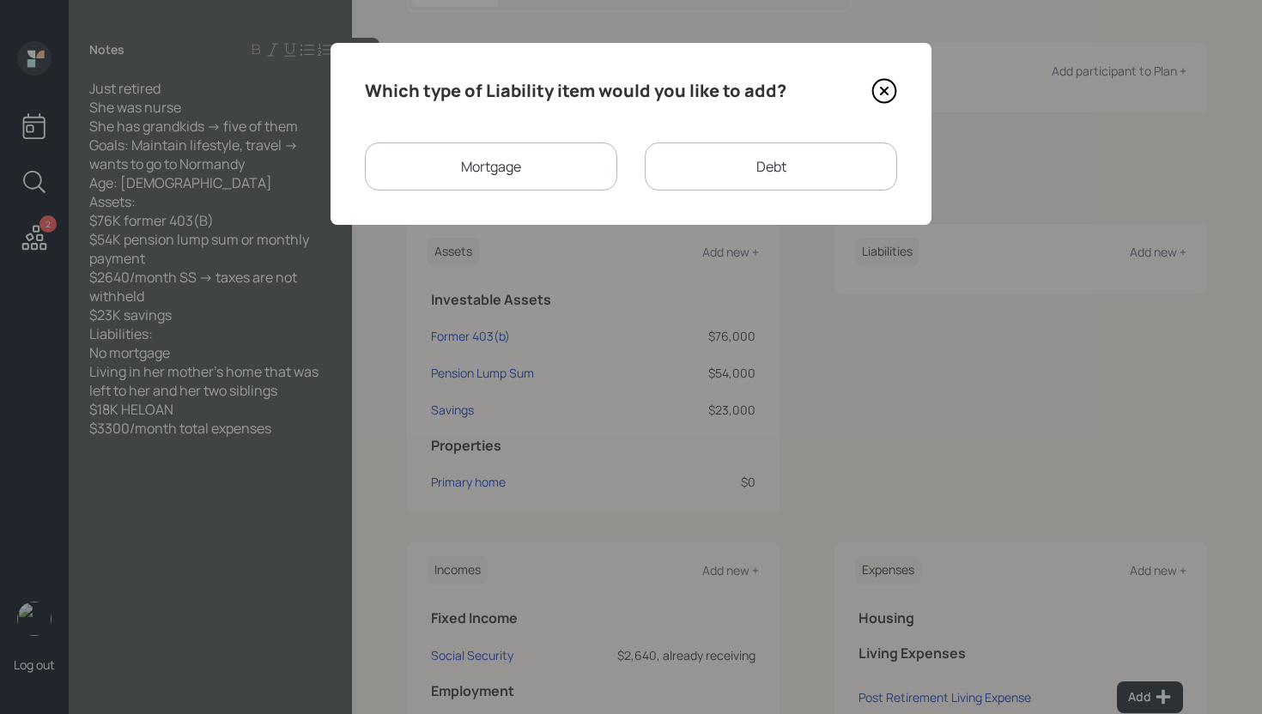
click at [839, 151] on div "Debt" at bounding box center [771, 166] width 252 height 48
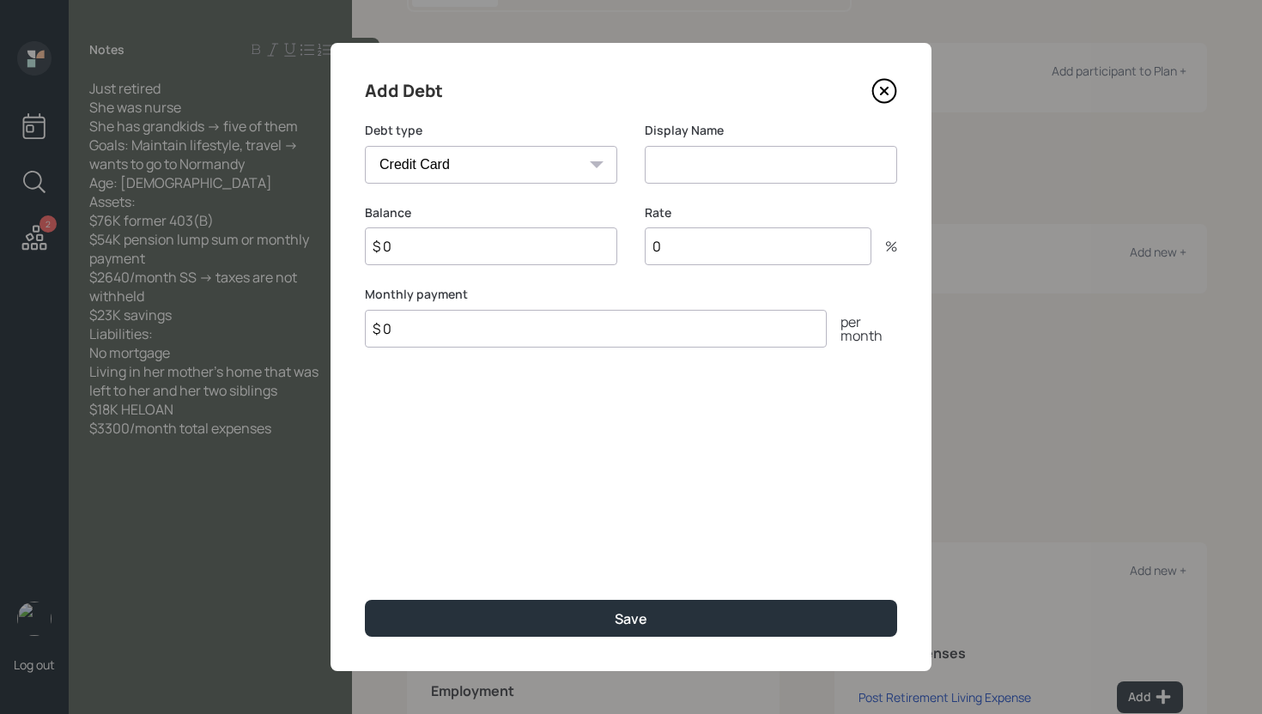
click at [593, 162] on div "Car Credit Card Medical Student Other" at bounding box center [491, 165] width 252 height 38
click at [497, 165] on select "Car Credit Card Medical Student Other" at bounding box center [491, 165] width 252 height 38
select select "other"
click at [365, 146] on select "Car Credit Card Medical Student Other" at bounding box center [491, 165] width 252 height 38
click at [688, 167] on input at bounding box center [771, 165] width 252 height 38
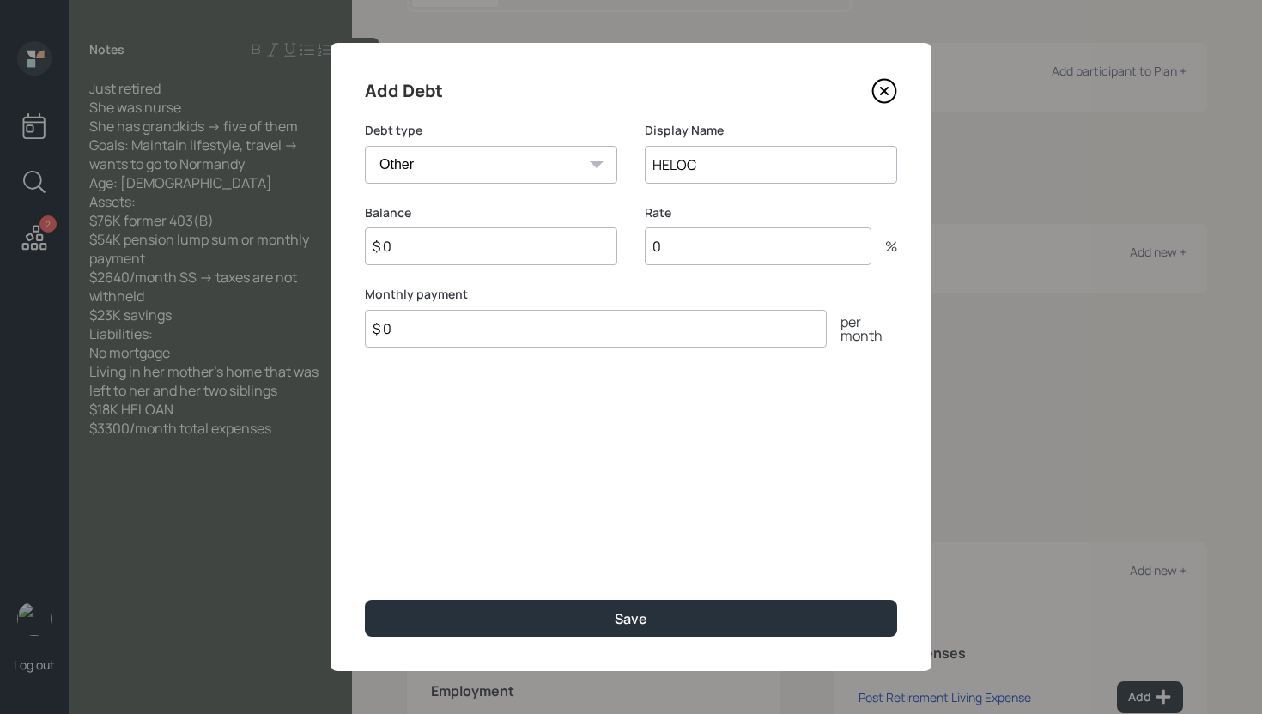
type input "HELOC"
type input "$ 18,000"
click at [365, 600] on button "Save" at bounding box center [631, 618] width 532 height 37
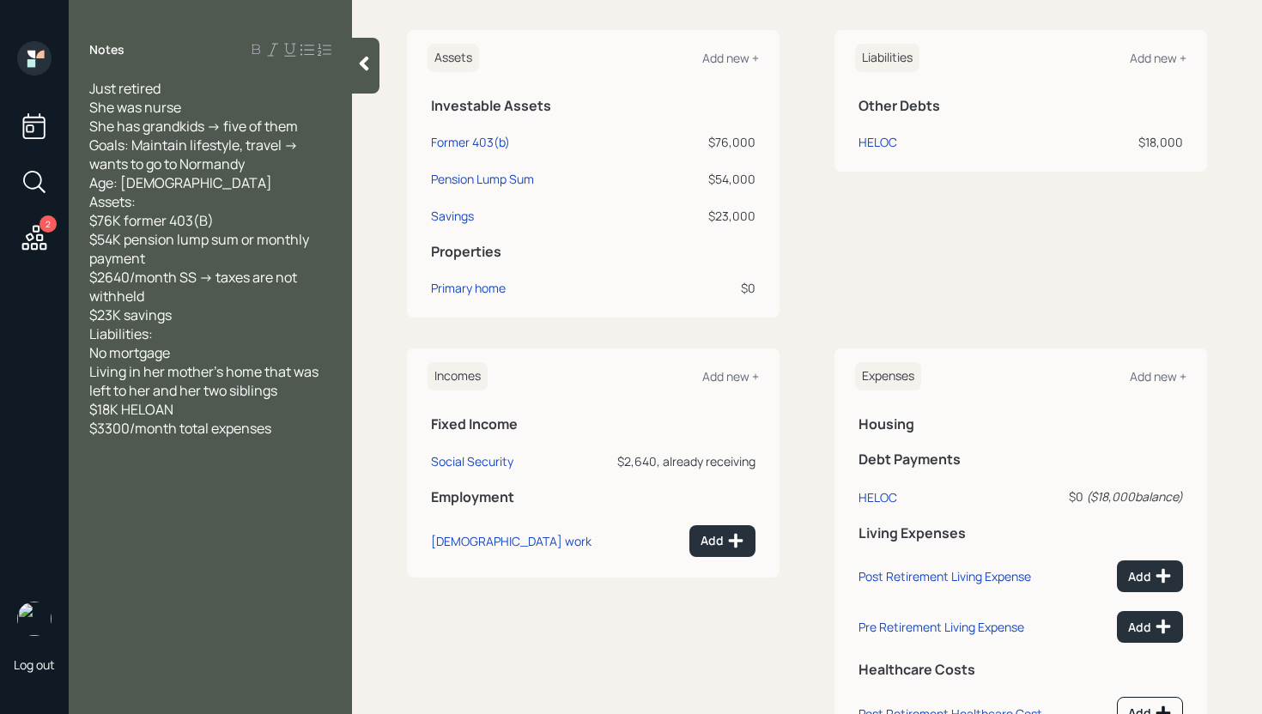
scroll to position [464, 0]
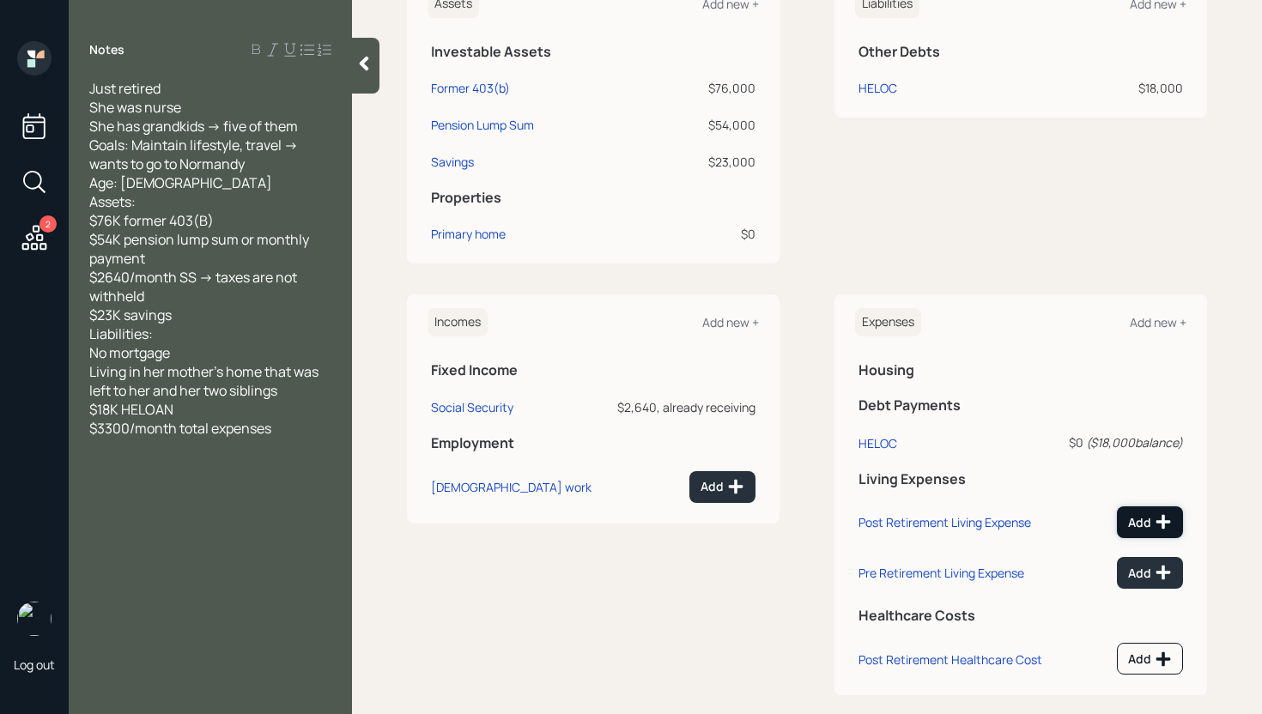
click at [1128, 529] on div "Add" at bounding box center [1150, 521] width 44 height 17
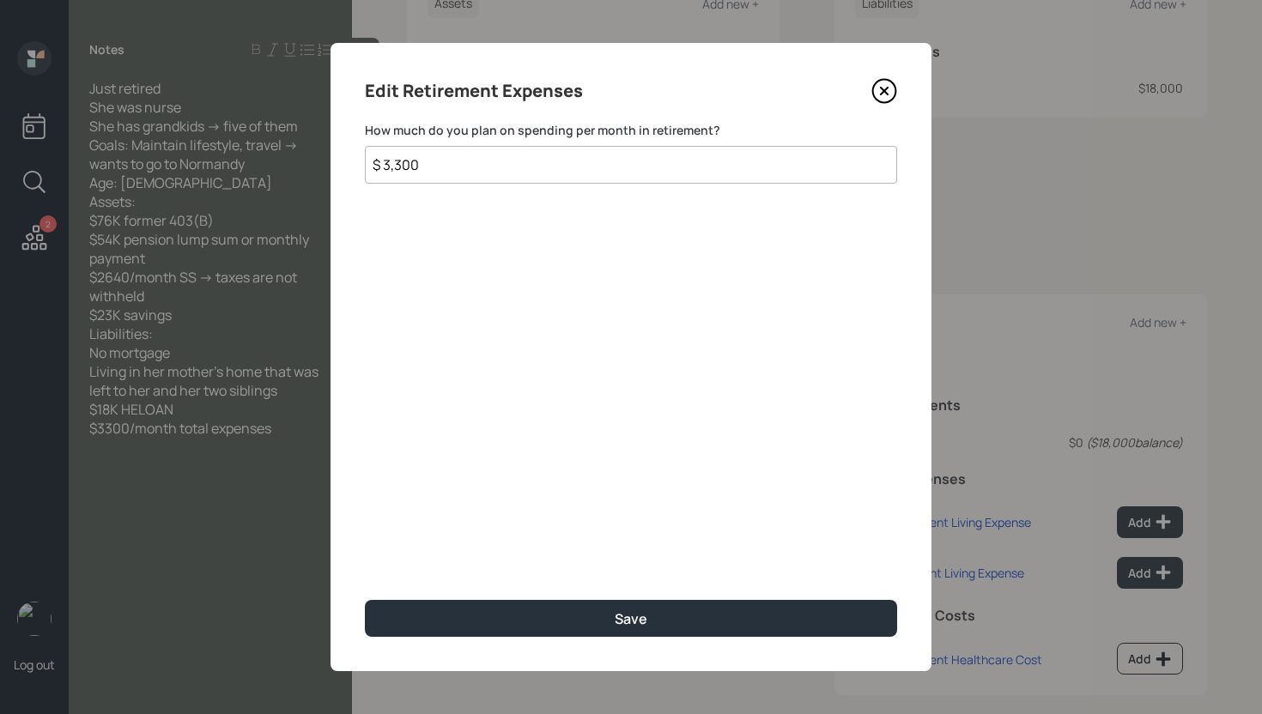
type input "$ 3,300"
click at [365, 600] on button "Save" at bounding box center [631, 618] width 532 height 37
